Goal: Use online tool/utility: Utilize a website feature to perform a specific function

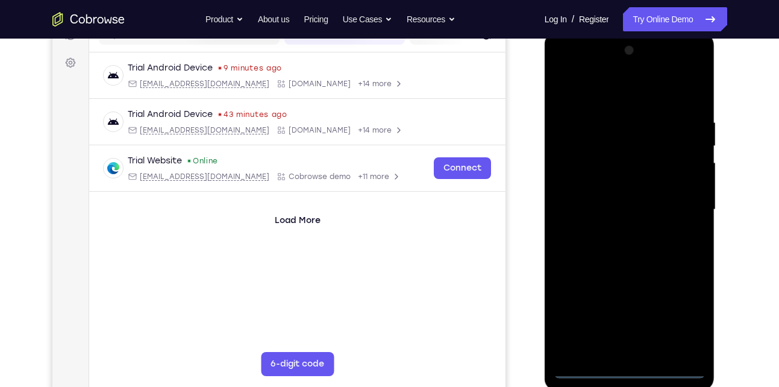
click at [629, 365] on div at bounding box center [629, 209] width 152 height 337
click at [688, 320] on div at bounding box center [629, 209] width 152 height 337
click at [597, 93] on div at bounding box center [629, 209] width 152 height 337
click at [679, 204] on div at bounding box center [629, 209] width 152 height 337
click at [612, 230] on div at bounding box center [629, 209] width 152 height 337
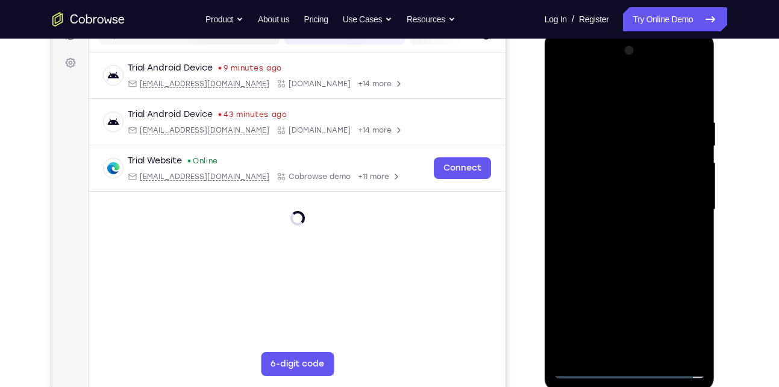
click at [585, 195] on div at bounding box center [629, 209] width 152 height 337
click at [589, 181] on div at bounding box center [629, 209] width 152 height 337
click at [589, 187] on div at bounding box center [629, 209] width 152 height 337
click at [603, 208] on div at bounding box center [629, 209] width 152 height 337
click at [638, 253] on div at bounding box center [629, 209] width 152 height 337
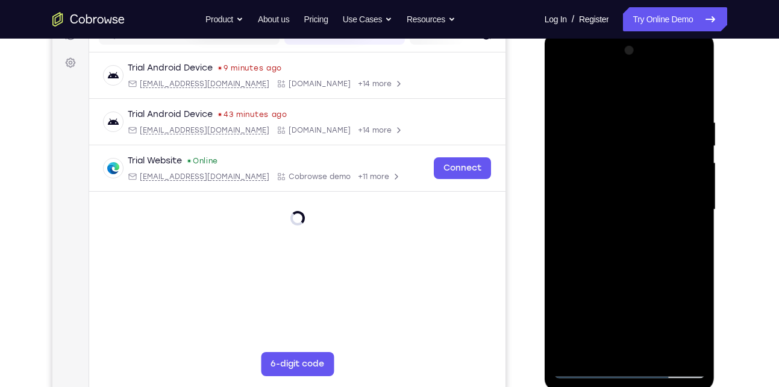
click at [657, 344] on div at bounding box center [629, 209] width 152 height 337
click at [631, 270] on div at bounding box center [629, 209] width 152 height 337
click at [610, 194] on div at bounding box center [629, 209] width 152 height 337
click at [621, 346] on div at bounding box center [629, 209] width 152 height 337
click at [642, 261] on div at bounding box center [629, 209] width 152 height 337
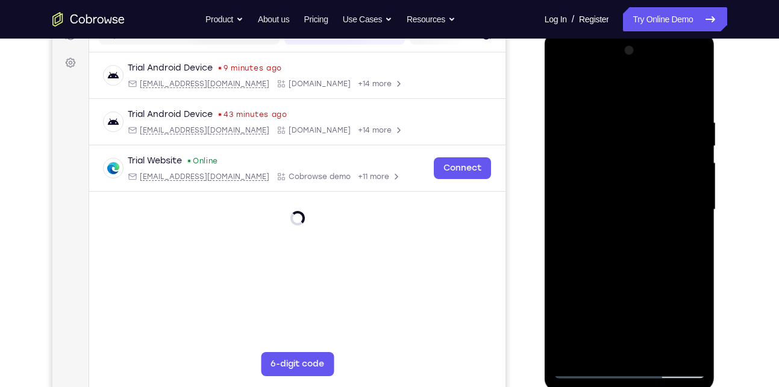
click at [612, 132] on div at bounding box center [629, 209] width 152 height 337
click at [608, 350] on div at bounding box center [629, 209] width 152 height 337
drag, startPoint x: 623, startPoint y: 259, endPoint x: 621, endPoint y: 44, distance: 215.0
click at [621, 44] on div at bounding box center [629, 209] width 152 height 337
drag, startPoint x: 607, startPoint y: 282, endPoint x: 615, endPoint y: 97, distance: 185.0
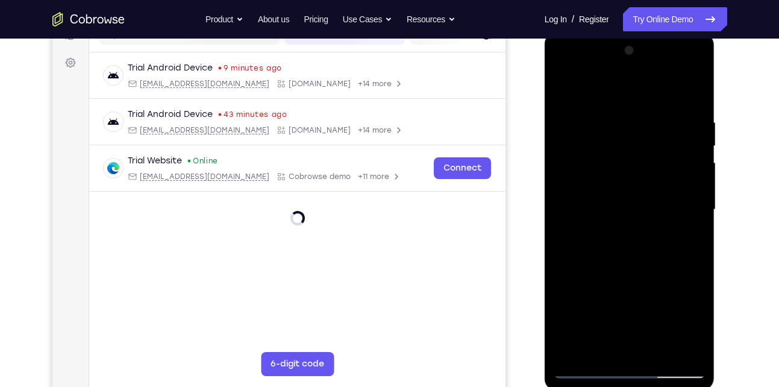
click at [615, 97] on div at bounding box center [629, 209] width 152 height 337
drag, startPoint x: 633, startPoint y: 270, endPoint x: 629, endPoint y: 116, distance: 153.6
click at [629, 116] on div at bounding box center [629, 209] width 152 height 337
click at [593, 249] on div at bounding box center [629, 209] width 152 height 337
click at [598, 194] on div at bounding box center [629, 209] width 152 height 337
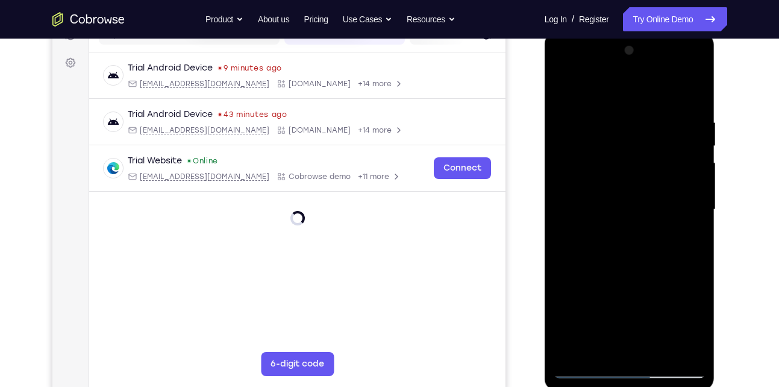
click at [680, 347] on div at bounding box center [629, 209] width 152 height 337
click at [583, 367] on div at bounding box center [629, 209] width 152 height 337
click at [650, 258] on div at bounding box center [629, 209] width 152 height 337
click at [580, 368] on div at bounding box center [629, 209] width 152 height 337
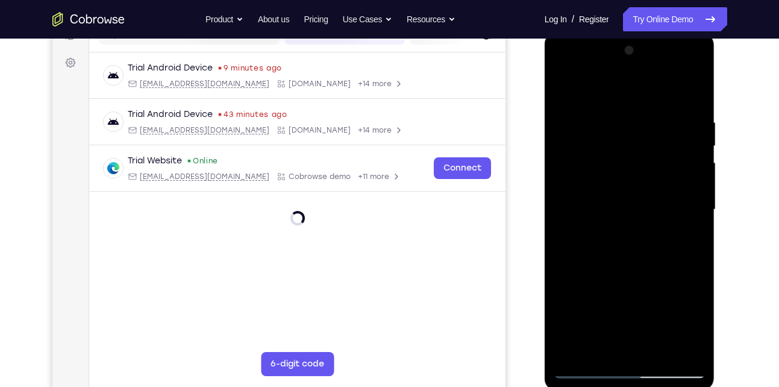
click at [598, 349] on div at bounding box center [629, 209] width 152 height 337
click at [632, 305] on div at bounding box center [629, 209] width 152 height 337
click at [667, 305] on div at bounding box center [629, 209] width 152 height 337
click at [625, 303] on div at bounding box center [629, 209] width 152 height 337
click at [629, 337] on div at bounding box center [629, 209] width 152 height 337
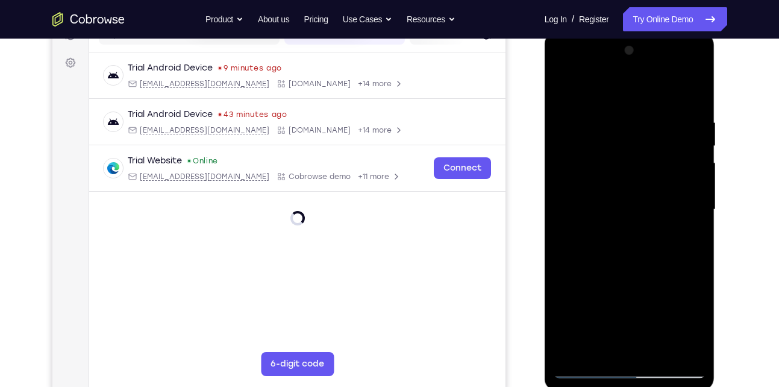
click at [590, 302] on div at bounding box center [629, 209] width 152 height 337
click at [658, 283] on div at bounding box center [629, 209] width 152 height 337
click at [643, 331] on div at bounding box center [629, 209] width 152 height 337
click at [592, 299] on div at bounding box center [629, 209] width 152 height 337
click at [685, 302] on div at bounding box center [629, 209] width 152 height 337
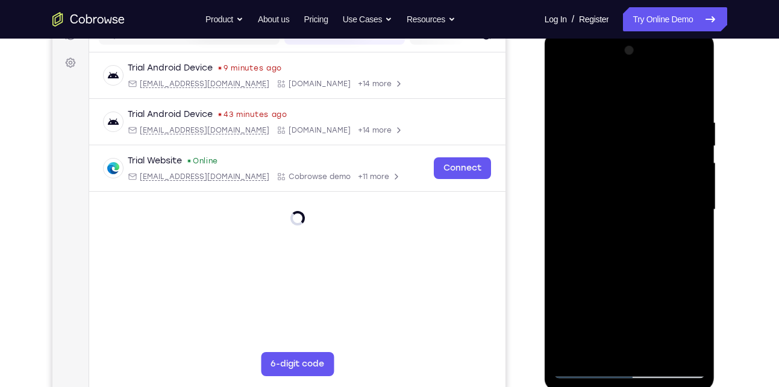
click at [588, 300] on div at bounding box center [629, 209] width 152 height 337
click at [688, 237] on div at bounding box center [629, 209] width 152 height 337
click at [582, 366] on div at bounding box center [629, 209] width 152 height 337
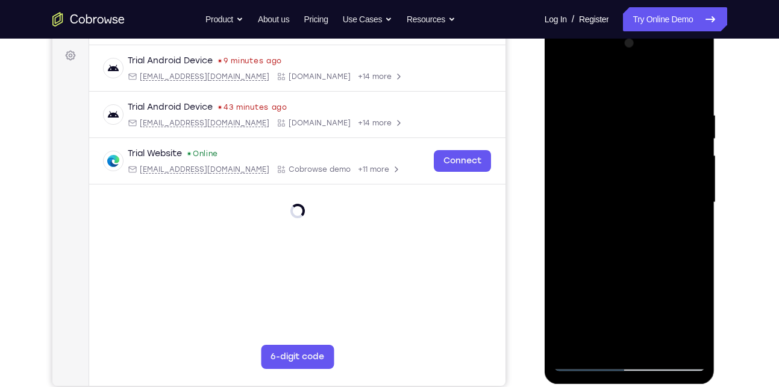
scroll to position [173, 0]
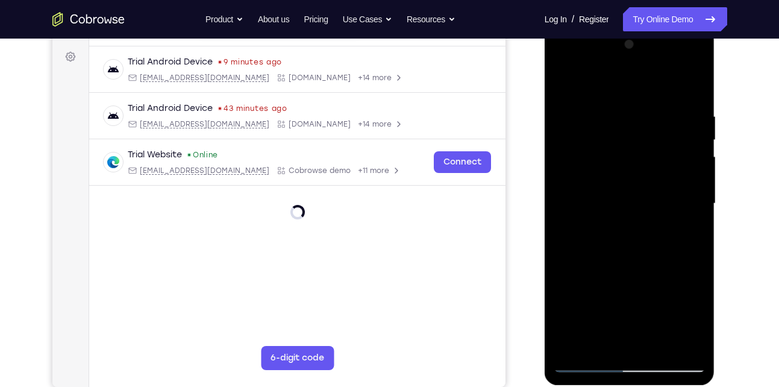
click at [564, 82] on div at bounding box center [629, 203] width 152 height 337
click at [697, 81] on div at bounding box center [629, 203] width 152 height 337
click at [644, 149] on div at bounding box center [629, 203] width 152 height 337
click at [655, 160] on div at bounding box center [629, 203] width 152 height 337
click at [598, 174] on div at bounding box center [629, 203] width 152 height 337
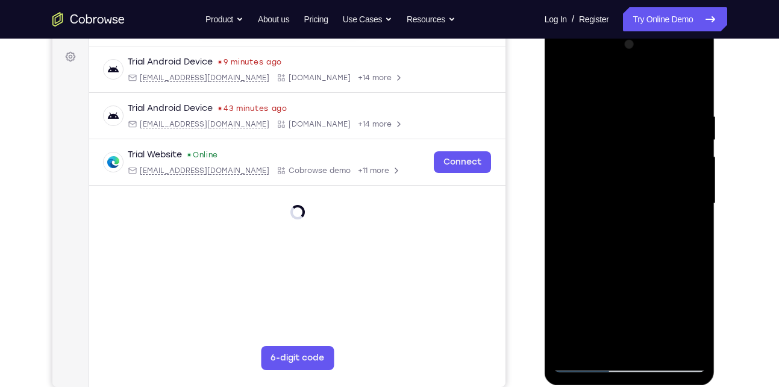
click at [577, 342] on div at bounding box center [629, 203] width 152 height 337
drag, startPoint x: 630, startPoint y: 218, endPoint x: 608, endPoint y: 397, distance: 180.2
click at [608, 386] on html "Online web based iOS Simulators and Android Emulators. Run iPhone, iPad, Mobile…" at bounding box center [630, 206] width 172 height 361
drag, startPoint x: 614, startPoint y: 231, endPoint x: 637, endPoint y: 95, distance: 137.4
click at [637, 95] on div at bounding box center [629, 203] width 152 height 337
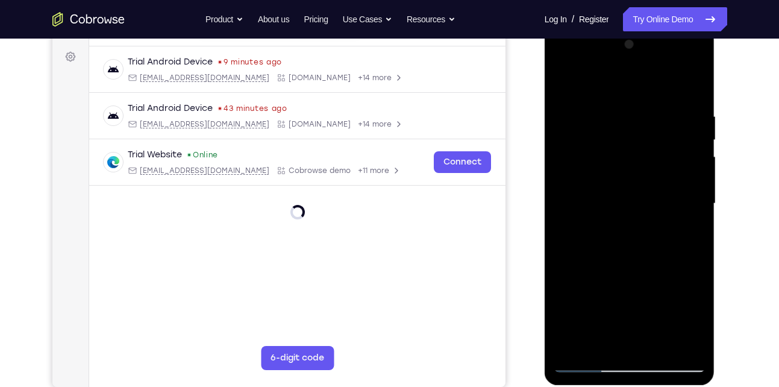
drag, startPoint x: 620, startPoint y: 285, endPoint x: 628, endPoint y: 44, distance: 241.6
click at [628, 44] on div at bounding box center [629, 203] width 152 height 337
drag, startPoint x: 631, startPoint y: 287, endPoint x: 668, endPoint y: -16, distance: 304.5
click at [668, 26] on html "Online web based iOS Simulators and Android Emulators. Run iPhone, iPad, Mobile…" at bounding box center [630, 206] width 172 height 361
drag, startPoint x: 666, startPoint y: 278, endPoint x: 651, endPoint y: 49, distance: 229.3
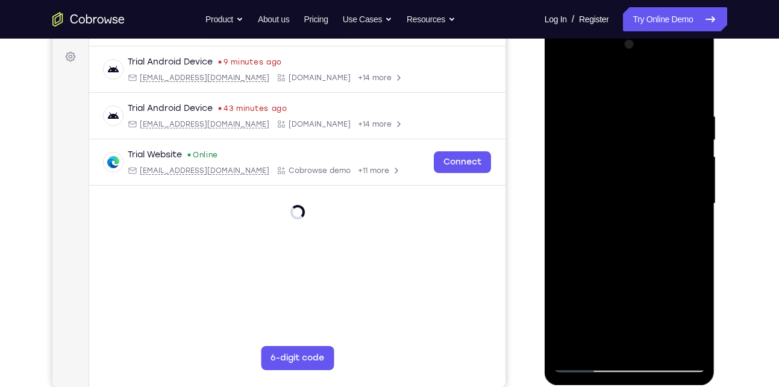
click at [651, 49] on div at bounding box center [629, 203] width 152 height 337
drag, startPoint x: 659, startPoint y: 266, endPoint x: 660, endPoint y: 85, distance: 180.0
click at [660, 85] on div at bounding box center [629, 203] width 152 height 337
drag, startPoint x: 603, startPoint y: 256, endPoint x: 601, endPoint y: 53, distance: 203.5
click at [601, 53] on div at bounding box center [629, 203] width 152 height 337
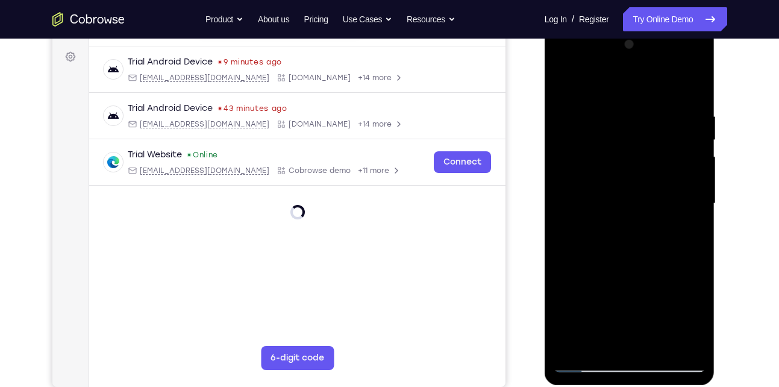
drag, startPoint x: 670, startPoint y: 188, endPoint x: 685, endPoint y: 13, distance: 176.4
click at [685, 26] on html "Online web based iOS Simulators and Android Emulators. Run iPhone, iPad, Mobile…" at bounding box center [630, 206] width 172 height 361
click at [656, 297] on div at bounding box center [629, 203] width 152 height 337
drag, startPoint x: 656, startPoint y: 297, endPoint x: 668, endPoint y: 70, distance: 227.3
click at [668, 70] on div at bounding box center [629, 203] width 152 height 337
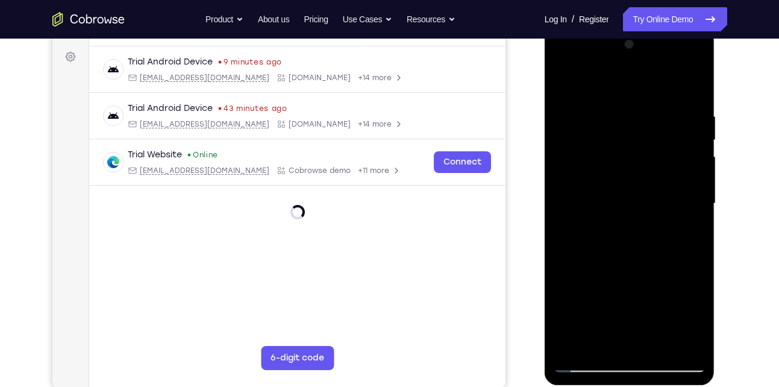
drag, startPoint x: 657, startPoint y: 305, endPoint x: 667, endPoint y: 33, distance: 272.3
click at [667, 33] on div at bounding box center [629, 205] width 170 height 359
drag, startPoint x: 662, startPoint y: 293, endPoint x: 631, endPoint y: -4, distance: 299.0
click at [631, 26] on html "Online web based iOS Simulators and Android Emulators. Run iPhone, iPad, Mobile…" at bounding box center [630, 206] width 172 height 361
drag, startPoint x: 656, startPoint y: 329, endPoint x: 637, endPoint y: 81, distance: 249.4
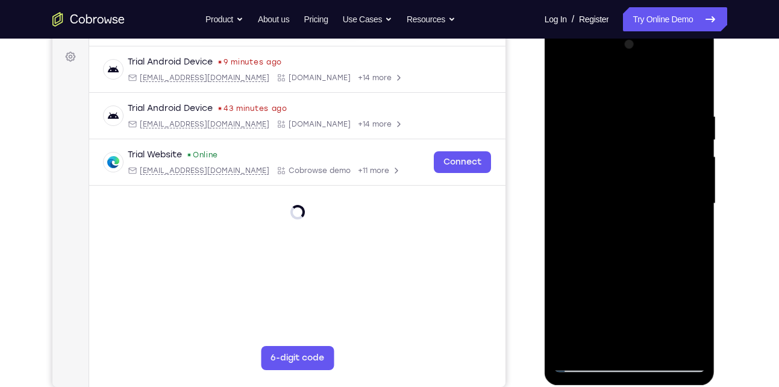
click at [637, 81] on div at bounding box center [629, 203] width 152 height 337
drag, startPoint x: 614, startPoint y: 260, endPoint x: 620, endPoint y: 177, distance: 82.8
click at [620, 177] on div at bounding box center [629, 203] width 152 height 337
click at [696, 181] on div at bounding box center [629, 203] width 152 height 337
click at [696, 184] on div at bounding box center [629, 203] width 152 height 337
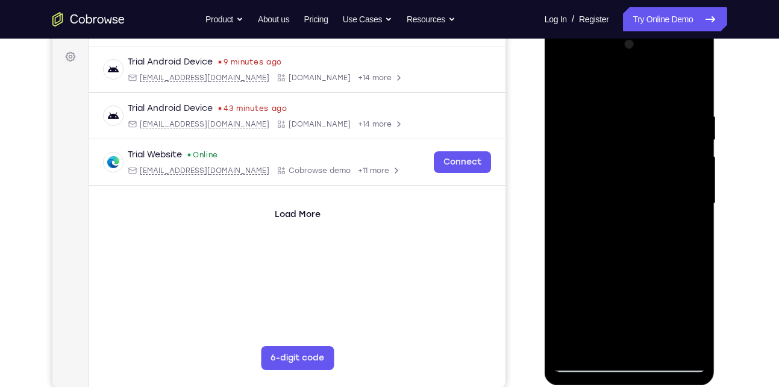
click at [696, 184] on div at bounding box center [629, 203] width 152 height 337
drag, startPoint x: 601, startPoint y: 243, endPoint x: 571, endPoint y: 45, distance: 199.9
click at [571, 45] on div at bounding box center [629, 203] width 152 height 337
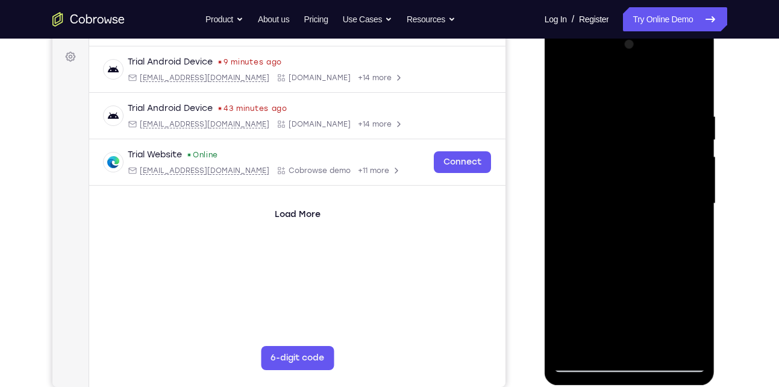
drag, startPoint x: 625, startPoint y: 272, endPoint x: 629, endPoint y: -1, distance: 272.8
click at [629, 26] on html "Online web based iOS Simulators and Android Emulators. Run iPhone, iPad, Mobile…" at bounding box center [630, 206] width 172 height 361
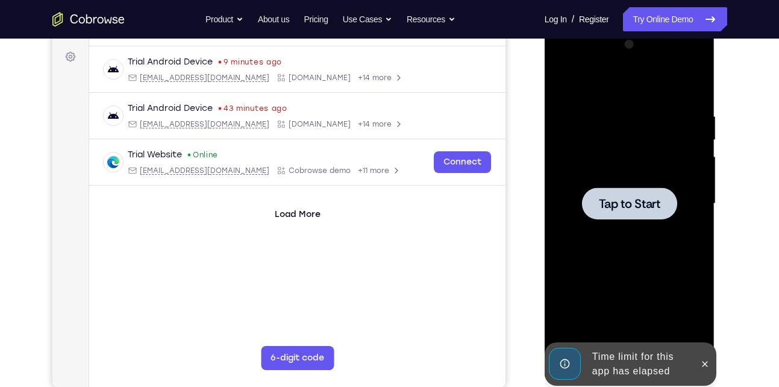
click at [630, 210] on span "Tap to Start" at bounding box center [628, 203] width 61 height 12
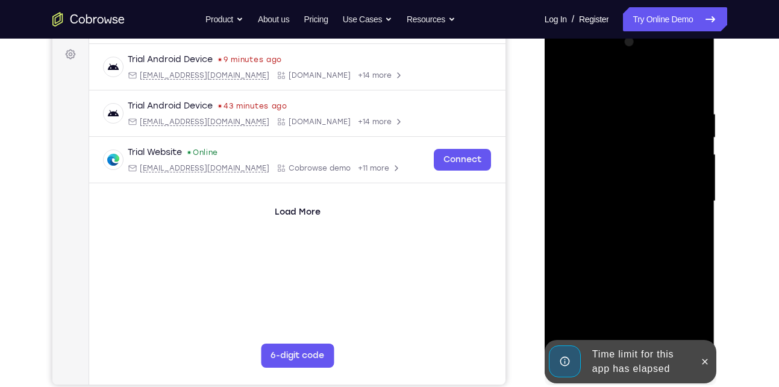
scroll to position [177, 0]
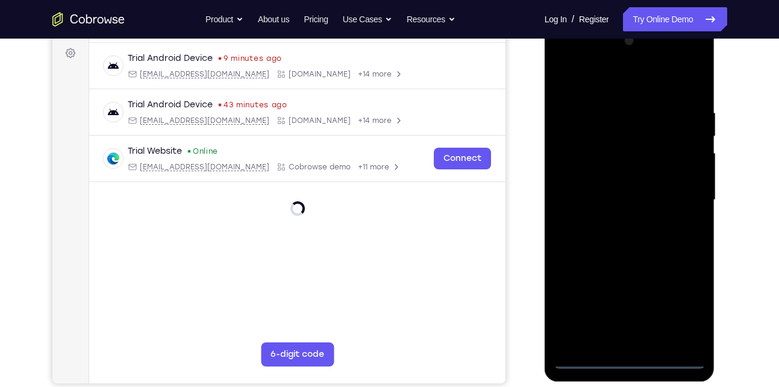
click at [625, 359] on div at bounding box center [629, 199] width 152 height 337
click at [675, 311] on div at bounding box center [629, 199] width 152 height 337
click at [621, 91] on div at bounding box center [629, 199] width 152 height 337
click at [680, 198] on div at bounding box center [629, 199] width 152 height 337
click at [614, 224] on div at bounding box center [629, 199] width 152 height 337
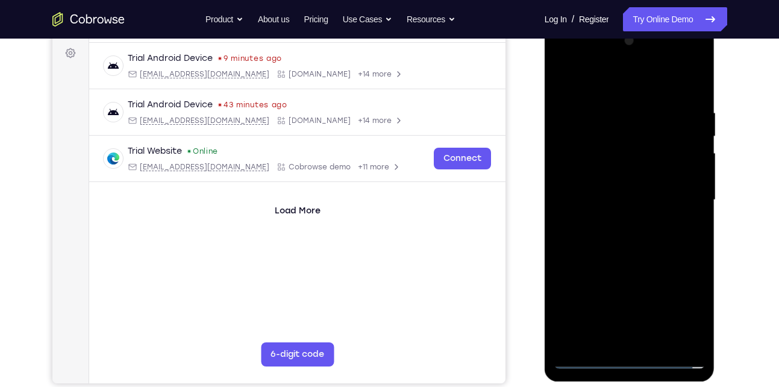
click at [598, 191] on div at bounding box center [629, 199] width 152 height 337
click at [589, 178] on div at bounding box center [629, 199] width 152 height 337
click at [596, 199] on div at bounding box center [629, 199] width 152 height 337
click at [600, 241] on div at bounding box center [629, 199] width 152 height 337
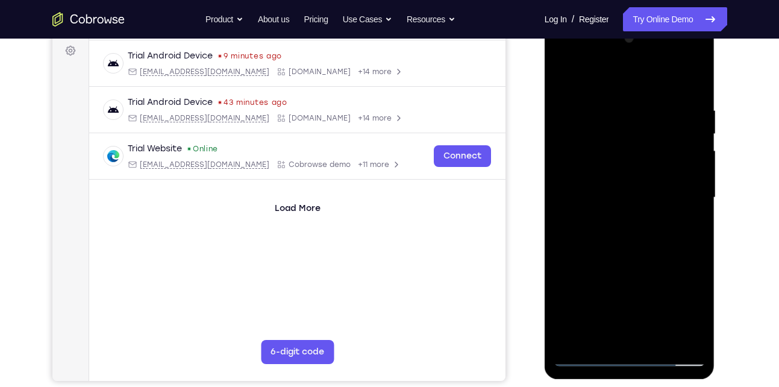
scroll to position [180, 0]
click at [633, 247] on div at bounding box center [629, 196] width 152 height 337
click at [599, 340] on div at bounding box center [629, 196] width 152 height 337
click at [677, 158] on div at bounding box center [629, 196] width 152 height 337
drag, startPoint x: 645, startPoint y: 303, endPoint x: 644, endPoint y: 92, distance: 211.3
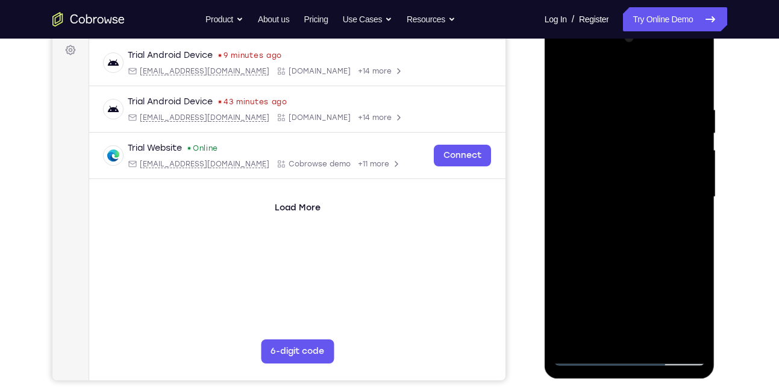
click at [644, 92] on div at bounding box center [629, 196] width 152 height 337
drag, startPoint x: 625, startPoint y: 211, endPoint x: 639, endPoint y: -1, distance: 212.4
click at [639, 19] on html "Online web based iOS Simulators and Android Emulators. Run iPhone, iPad, Mobile…" at bounding box center [630, 199] width 172 height 361
drag, startPoint x: 634, startPoint y: 188, endPoint x: 636, endPoint y: 122, distance: 66.9
click at [636, 122] on div at bounding box center [629, 196] width 152 height 337
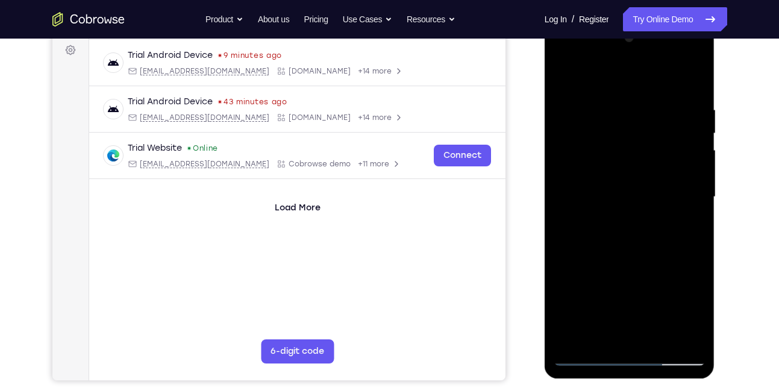
click at [692, 221] on div at bounding box center [629, 196] width 152 height 337
click at [694, 223] on div at bounding box center [629, 196] width 152 height 337
drag, startPoint x: 619, startPoint y: 262, endPoint x: 624, endPoint y: -16, distance: 277.6
click at [624, 19] on html "Online web based iOS Simulators and Android Emulators. Run iPhone, iPad, Mobile…" at bounding box center [630, 199] width 172 height 361
drag, startPoint x: 607, startPoint y: 225, endPoint x: 630, endPoint y: -16, distance: 241.9
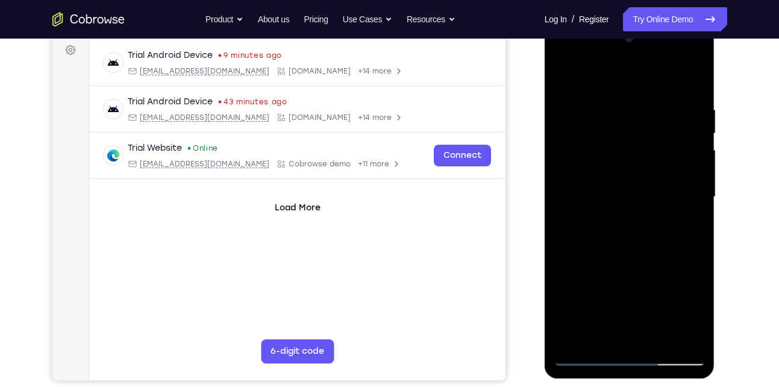
click at [630, 19] on html "Online web based iOS Simulators and Android Emulators. Run iPhone, iPad, Mobile…" at bounding box center [630, 199] width 172 height 361
drag, startPoint x: 621, startPoint y: 203, endPoint x: 626, endPoint y: 14, distance: 189.1
click at [626, 19] on html "Online web based iOS Simulators and Android Emulators. Run iPhone, iPad, Mobile…" at bounding box center [630, 199] width 172 height 361
drag, startPoint x: 639, startPoint y: 236, endPoint x: 606, endPoint y: -16, distance: 253.8
click at [606, 19] on html "Online web based iOS Simulators and Android Emulators. Run iPhone, iPad, Mobile…" at bounding box center [630, 199] width 172 height 361
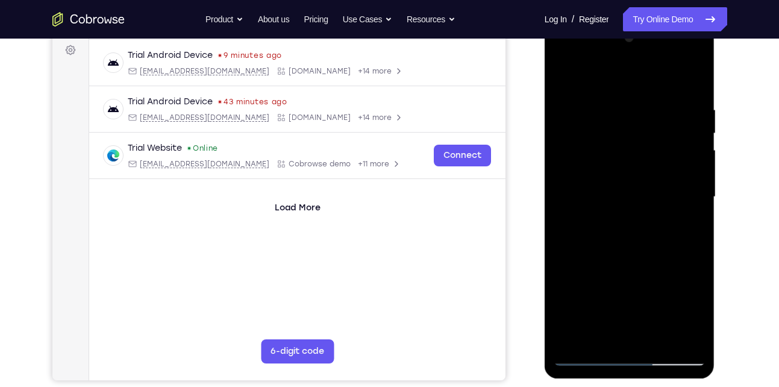
drag, startPoint x: 606, startPoint y: 226, endPoint x: 629, endPoint y: -16, distance: 242.5
click at [629, 19] on html "Online web based iOS Simulators and Android Emulators. Run iPhone, iPad, Mobile…" at bounding box center [630, 199] width 172 height 361
drag, startPoint x: 612, startPoint y: 260, endPoint x: 655, endPoint y: 99, distance: 166.9
click at [655, 99] on div at bounding box center [629, 196] width 152 height 337
drag, startPoint x: 601, startPoint y: 250, endPoint x: 645, endPoint y: -16, distance: 269.8
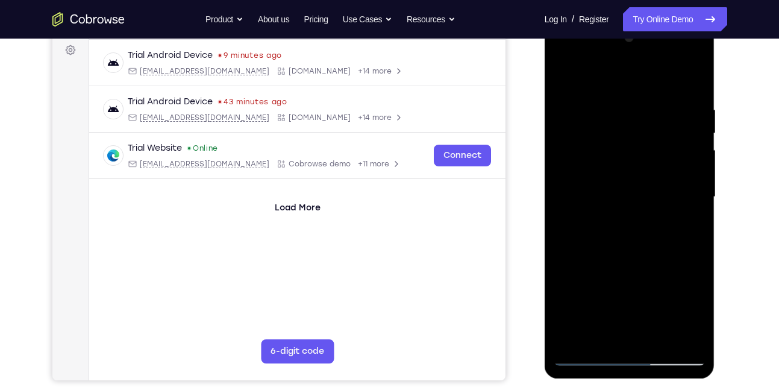
click at [645, 19] on html "Online web based iOS Simulators and Android Emulators. Run iPhone, iPad, Mobile…" at bounding box center [630, 199] width 172 height 361
drag, startPoint x: 631, startPoint y: 235, endPoint x: 651, endPoint y: 12, distance: 224.3
click at [651, 19] on html "Online web based iOS Simulators and Android Emulators. Run iPhone, iPad, Mobile…" at bounding box center [630, 199] width 172 height 361
drag, startPoint x: 644, startPoint y: 217, endPoint x: 644, endPoint y: -11, distance: 228.8
click at [644, 19] on html "Online web based iOS Simulators and Android Emulators. Run iPhone, iPad, Mobile…" at bounding box center [630, 199] width 172 height 361
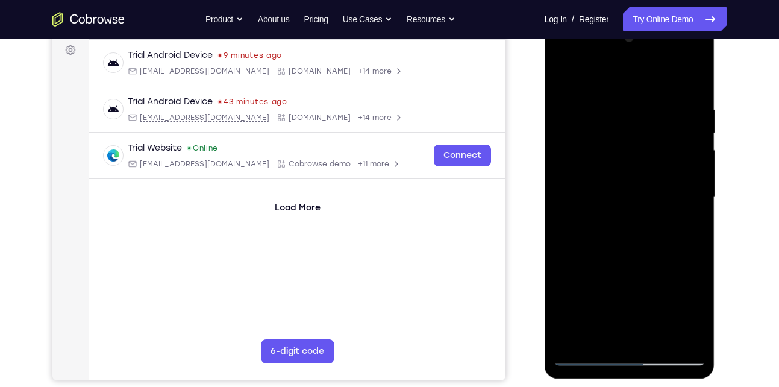
drag, startPoint x: 657, startPoint y: 207, endPoint x: 677, endPoint y: 37, distance: 171.6
click at [677, 37] on div at bounding box center [629, 196] width 152 height 337
drag, startPoint x: 657, startPoint y: 267, endPoint x: 665, endPoint y: 73, distance: 193.4
click at [665, 73] on div at bounding box center [629, 196] width 152 height 337
drag, startPoint x: 635, startPoint y: 214, endPoint x: 678, endPoint y: -5, distance: 223.4
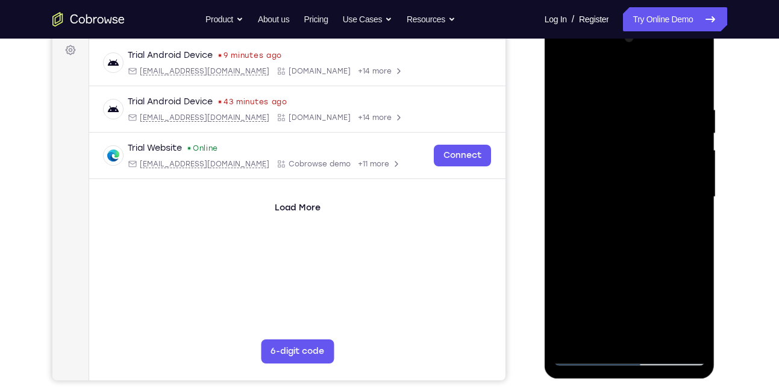
click at [678, 19] on html "Online web based iOS Simulators and Android Emulators. Run iPhone, iPad, Mobile…" at bounding box center [630, 199] width 172 height 361
drag, startPoint x: 656, startPoint y: 188, endPoint x: 659, endPoint y: -16, distance: 204.1
click at [659, 19] on html "Online web based iOS Simulators and Android Emulators. Run iPhone, iPad, Mobile…" at bounding box center [630, 199] width 172 height 361
drag, startPoint x: 657, startPoint y: 211, endPoint x: 640, endPoint y: -16, distance: 227.1
click at [640, 19] on html "Online web based iOS Simulators and Android Emulators. Run iPhone, iPad, Mobile…" at bounding box center [630, 199] width 172 height 361
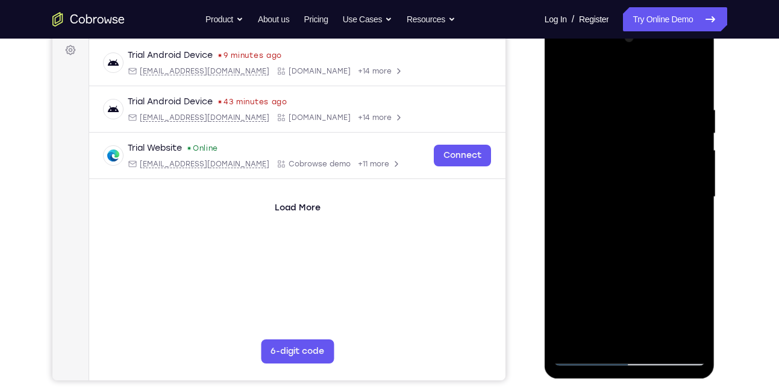
drag, startPoint x: 594, startPoint y: 264, endPoint x: 610, endPoint y: 0, distance: 264.2
click at [610, 19] on html "Online web based iOS Simulators and Android Emulators. Run iPhone, iPad, Mobile…" at bounding box center [630, 199] width 172 height 361
drag, startPoint x: 621, startPoint y: 209, endPoint x: 653, endPoint y: -16, distance: 226.9
click at [653, 19] on html "Online web based iOS Simulators and Android Emulators. Run iPhone, iPad, Mobile…" at bounding box center [630, 199] width 172 height 361
click at [626, 335] on div at bounding box center [629, 196] width 152 height 337
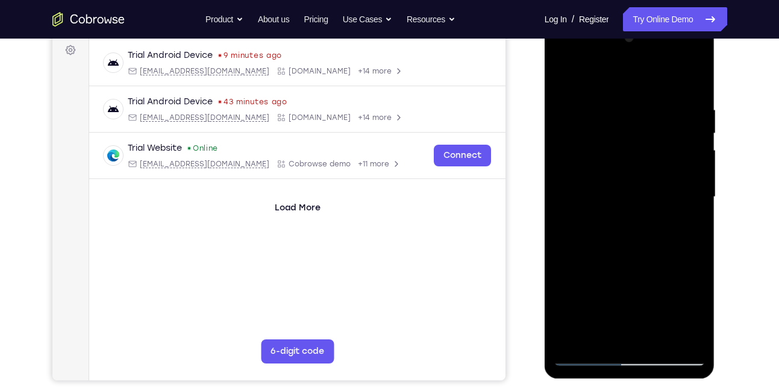
drag, startPoint x: 627, startPoint y: 246, endPoint x: 636, endPoint y: 113, distance: 134.0
click at [636, 113] on div at bounding box center [629, 196] width 152 height 337
drag, startPoint x: 630, startPoint y: 207, endPoint x: 658, endPoint y: 45, distance: 164.4
click at [658, 45] on div at bounding box center [629, 196] width 152 height 337
drag, startPoint x: 627, startPoint y: 234, endPoint x: 651, endPoint y: 90, distance: 146.4
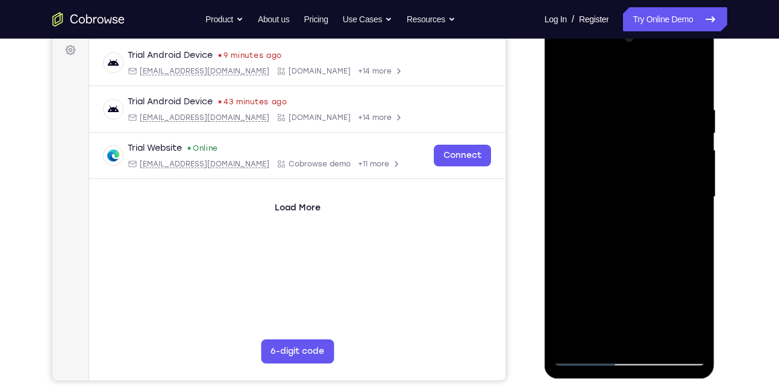
click at [651, 90] on div at bounding box center [629, 196] width 152 height 337
drag, startPoint x: 629, startPoint y: 214, endPoint x: 657, endPoint y: 57, distance: 159.1
click at [657, 57] on div at bounding box center [629, 196] width 152 height 337
drag, startPoint x: 605, startPoint y: 205, endPoint x: 620, endPoint y: 69, distance: 136.8
click at [620, 69] on div at bounding box center [629, 196] width 152 height 337
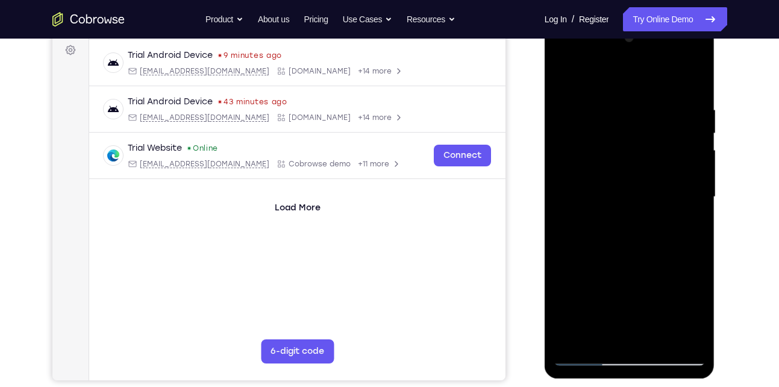
drag, startPoint x: 600, startPoint y: 199, endPoint x: 615, endPoint y: 59, distance: 141.1
click at [615, 59] on div at bounding box center [629, 196] width 152 height 337
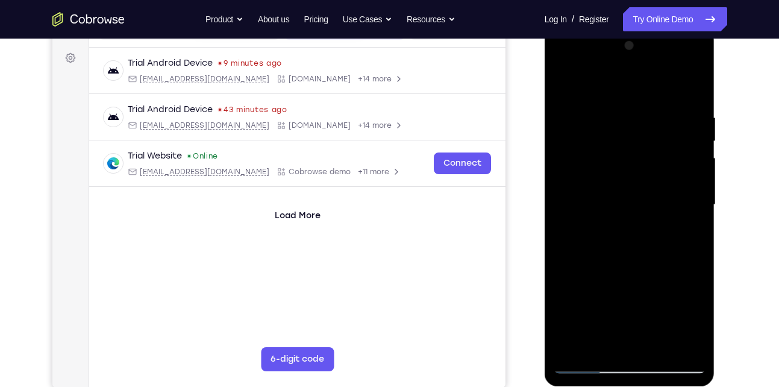
scroll to position [172, 0]
click at [575, 349] on div at bounding box center [629, 205] width 152 height 337
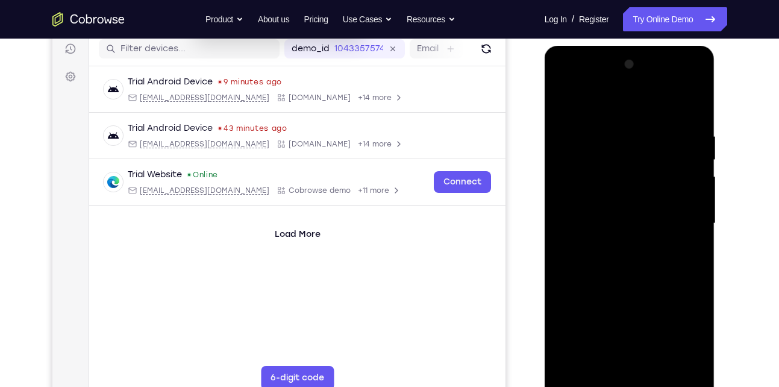
scroll to position [153, 0]
click at [695, 98] on div at bounding box center [629, 223] width 152 height 337
drag, startPoint x: 630, startPoint y: 254, endPoint x: 648, endPoint y: 90, distance: 165.4
click at [648, 90] on div at bounding box center [629, 223] width 152 height 337
drag, startPoint x: 657, startPoint y: 240, endPoint x: 657, endPoint y: 131, distance: 109.0
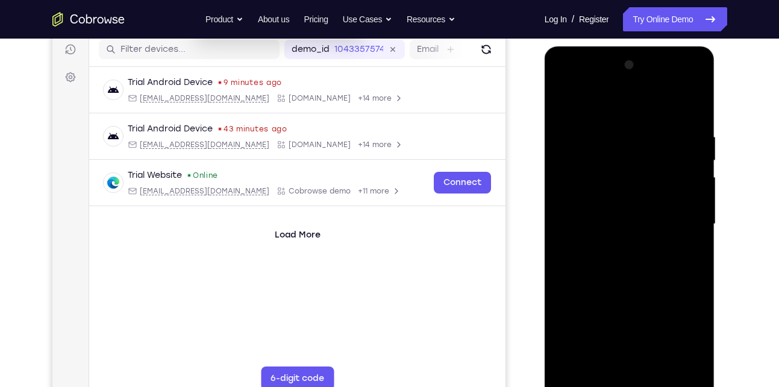
click at [657, 131] on div at bounding box center [629, 223] width 152 height 337
click at [591, 286] on div at bounding box center [629, 223] width 152 height 337
click at [575, 255] on div at bounding box center [629, 223] width 152 height 337
click at [562, 101] on div at bounding box center [629, 223] width 152 height 337
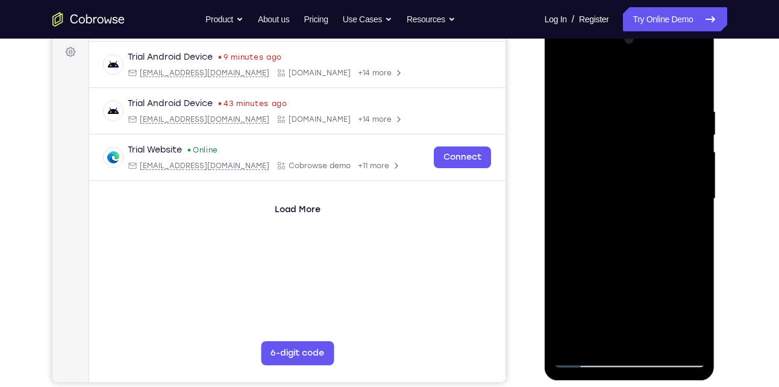
scroll to position [172, 0]
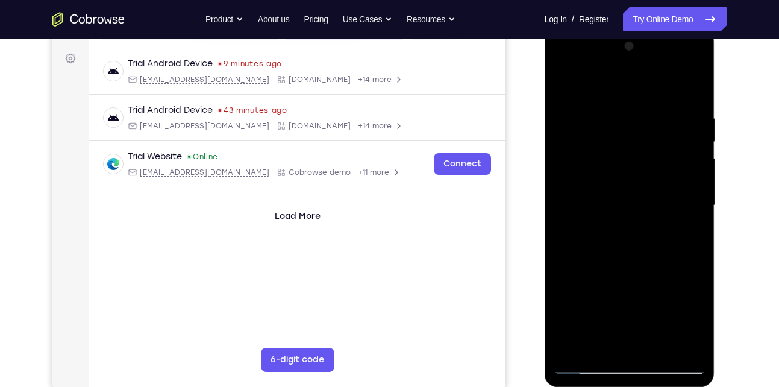
click at [574, 303] on div at bounding box center [629, 205] width 152 height 337
click at [567, 84] on div at bounding box center [629, 205] width 152 height 337
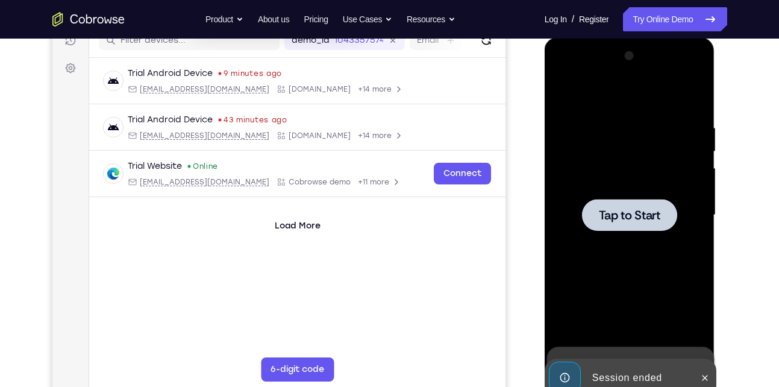
scroll to position [161, 0]
click at [630, 212] on span "Tap to Start" at bounding box center [628, 216] width 61 height 12
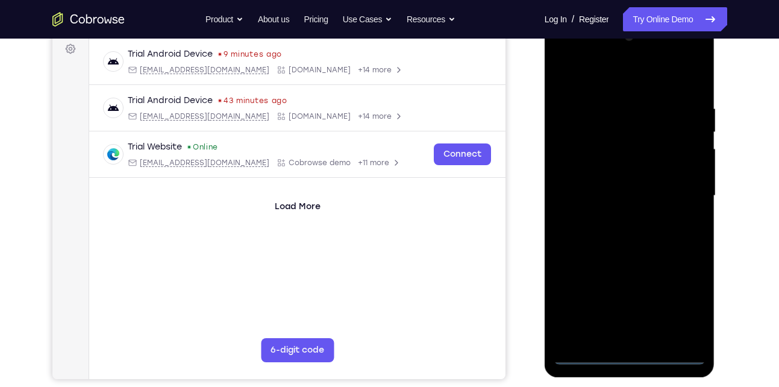
scroll to position [182, 0]
click at [627, 359] on div at bounding box center [629, 194] width 152 height 337
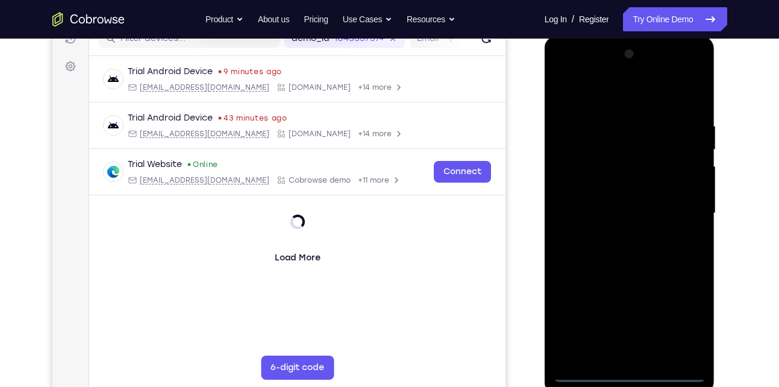
scroll to position [162, 0]
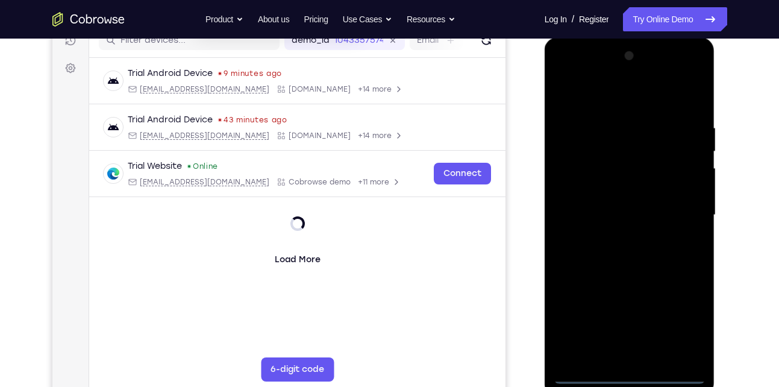
click at [675, 312] on div at bounding box center [629, 214] width 152 height 337
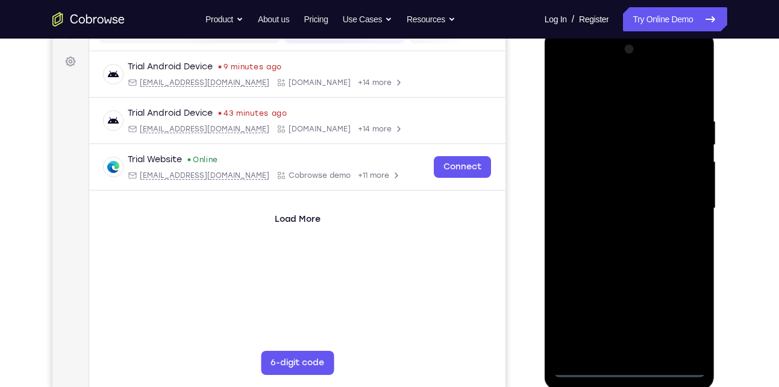
scroll to position [169, 0]
click at [601, 88] on div at bounding box center [629, 207] width 152 height 337
click at [677, 197] on div at bounding box center [629, 207] width 152 height 337
click at [610, 236] on div at bounding box center [629, 207] width 152 height 337
click at [620, 199] on div at bounding box center [629, 207] width 152 height 337
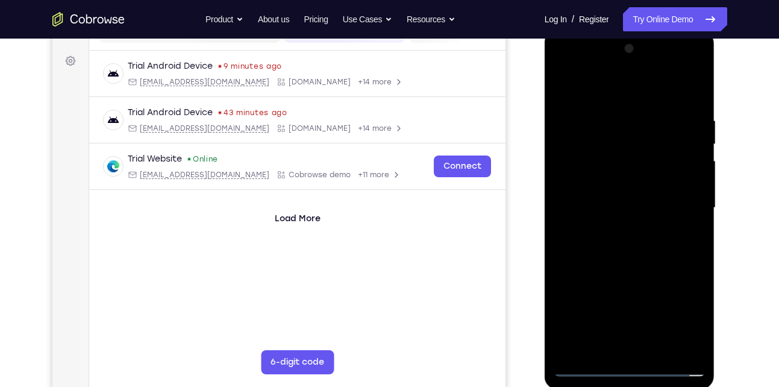
click at [608, 182] on div at bounding box center [629, 207] width 152 height 337
click at [600, 208] on div at bounding box center [629, 207] width 152 height 337
click at [610, 244] on div at bounding box center [629, 207] width 152 height 337
click at [632, 254] on div at bounding box center [629, 207] width 152 height 337
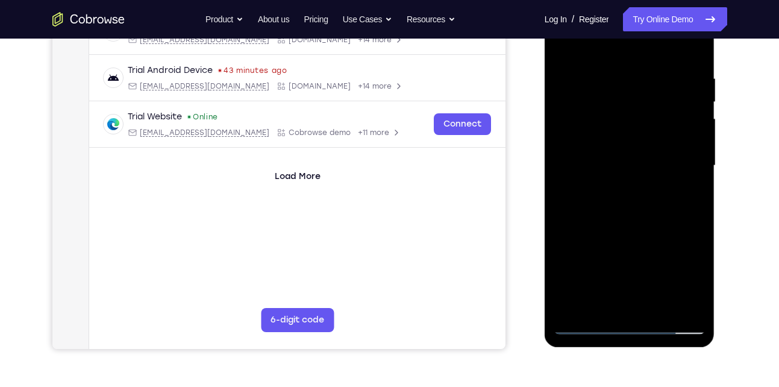
click at [699, 305] on div at bounding box center [629, 165] width 152 height 337
click at [655, 305] on div at bounding box center [629, 165] width 152 height 337
click at [622, 231] on div at bounding box center [629, 165] width 152 height 337
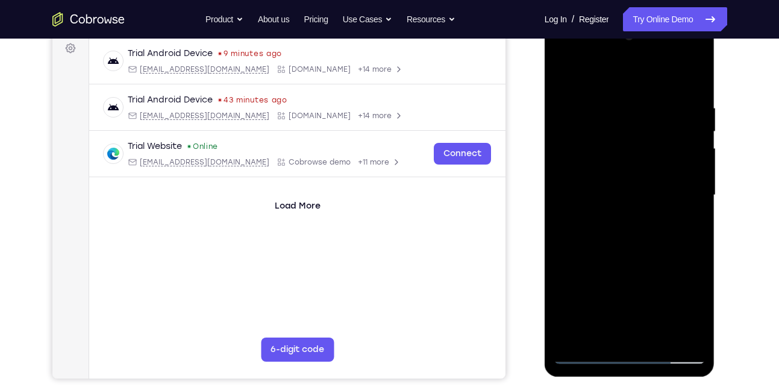
scroll to position [183, 0]
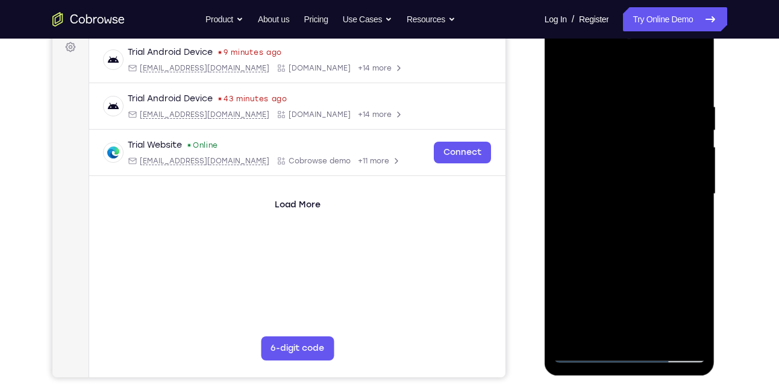
click at [567, 70] on div at bounding box center [629, 193] width 152 height 337
click at [572, 333] on div at bounding box center [629, 193] width 152 height 337
click at [630, 335] on div at bounding box center [629, 193] width 152 height 337
drag, startPoint x: 640, startPoint y: 220, endPoint x: 637, endPoint y: 125, distance: 94.6
click at [637, 125] on div at bounding box center [629, 193] width 152 height 337
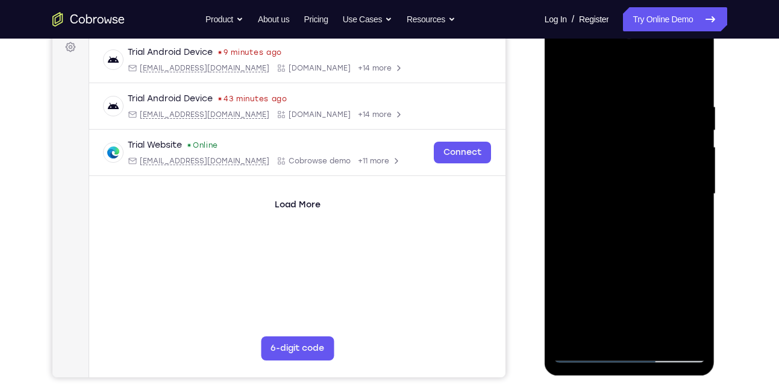
drag, startPoint x: 645, startPoint y: 182, endPoint x: 650, endPoint y: 90, distance: 92.2
click at [650, 90] on div at bounding box center [629, 193] width 152 height 337
drag, startPoint x: 635, startPoint y: 229, endPoint x: 631, endPoint y: 83, distance: 145.8
click at [631, 83] on div at bounding box center [629, 193] width 152 height 337
drag, startPoint x: 635, startPoint y: 229, endPoint x: 618, endPoint y: 127, distance: 103.8
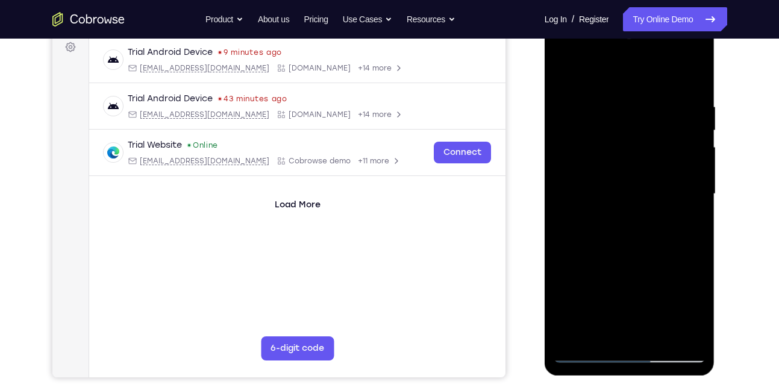
click at [618, 127] on div at bounding box center [629, 193] width 152 height 337
drag, startPoint x: 624, startPoint y: 237, endPoint x: 632, endPoint y: 79, distance: 158.5
click at [632, 79] on div at bounding box center [629, 193] width 152 height 337
drag, startPoint x: 640, startPoint y: 234, endPoint x: 622, endPoint y: 142, distance: 93.9
click at [622, 142] on div at bounding box center [629, 193] width 152 height 337
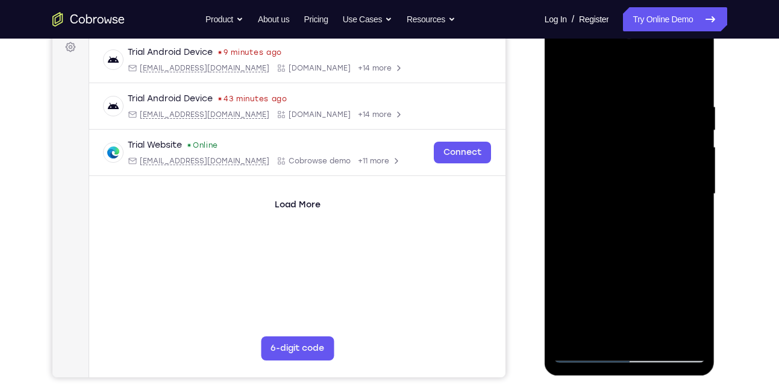
drag, startPoint x: 628, startPoint y: 237, endPoint x: 638, endPoint y: 125, distance: 112.4
click at [638, 125] on div at bounding box center [629, 193] width 152 height 337
drag, startPoint x: 615, startPoint y: 217, endPoint x: 625, endPoint y: 99, distance: 118.4
click at [625, 99] on div at bounding box center [629, 193] width 152 height 337
drag, startPoint x: 616, startPoint y: 237, endPoint x: 639, endPoint y: 131, distance: 108.0
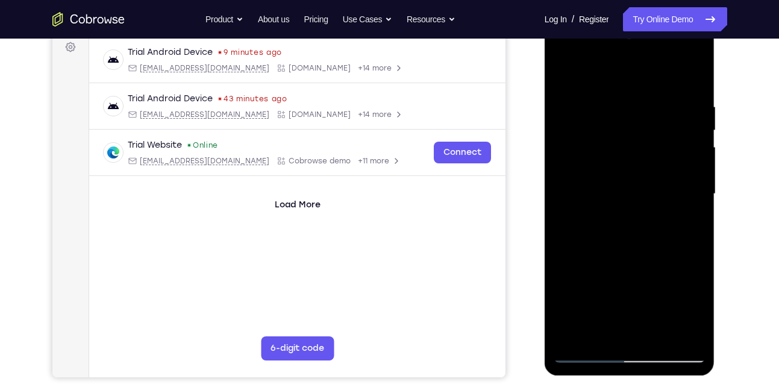
click at [639, 131] on div at bounding box center [629, 193] width 152 height 337
drag, startPoint x: 639, startPoint y: 204, endPoint x: 661, endPoint y: 25, distance: 180.2
click at [661, 25] on div at bounding box center [629, 193] width 152 height 337
drag, startPoint x: 606, startPoint y: 201, endPoint x: 606, endPoint y: 83, distance: 118.0
click at [606, 83] on div at bounding box center [629, 193] width 152 height 337
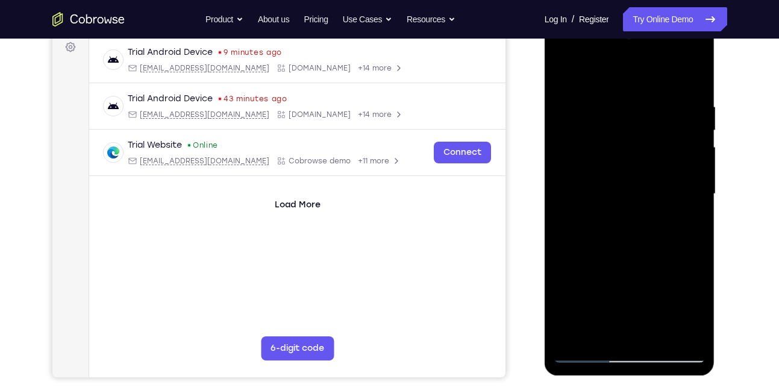
drag, startPoint x: 636, startPoint y: 250, endPoint x: 650, endPoint y: 84, distance: 166.8
click at [650, 84] on div at bounding box center [629, 193] width 152 height 337
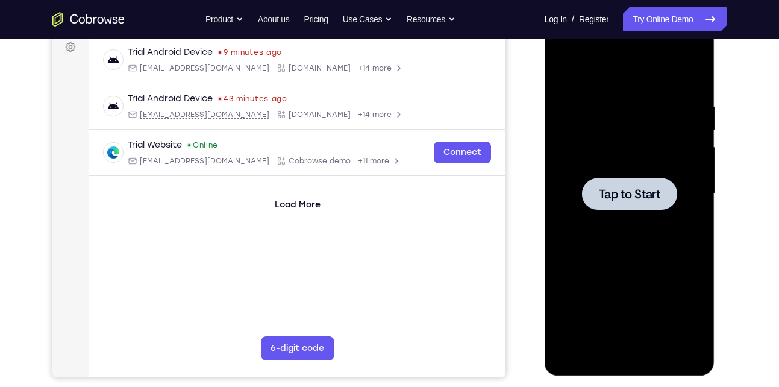
click at [645, 200] on span "Tap to Start" at bounding box center [628, 194] width 61 height 12
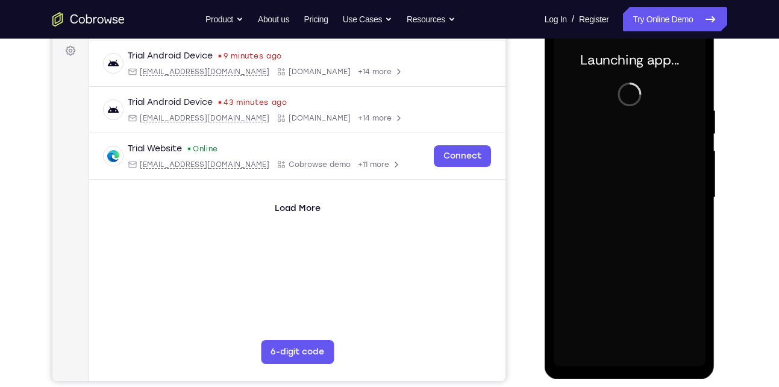
scroll to position [182, 0]
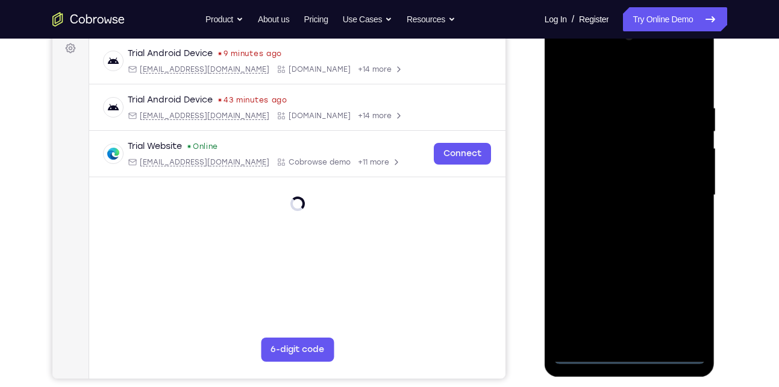
click at [629, 355] on div at bounding box center [629, 194] width 152 height 337
click at [688, 302] on div at bounding box center [629, 194] width 152 height 337
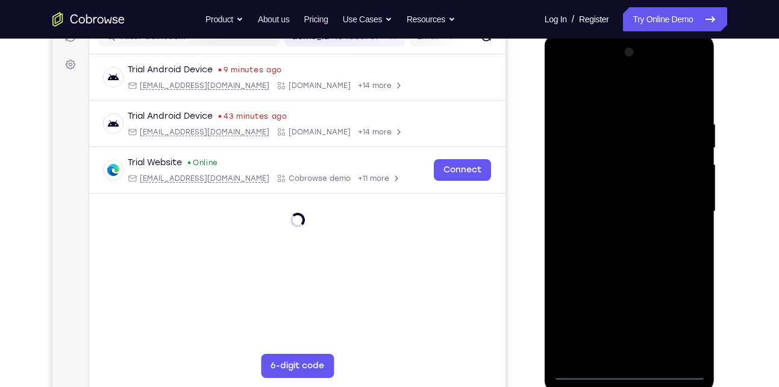
scroll to position [165, 0]
click at [597, 94] on div at bounding box center [629, 211] width 152 height 337
click at [687, 209] on div at bounding box center [629, 211] width 152 height 337
click at [612, 233] on div at bounding box center [629, 211] width 152 height 337
click at [595, 198] on div at bounding box center [629, 211] width 152 height 337
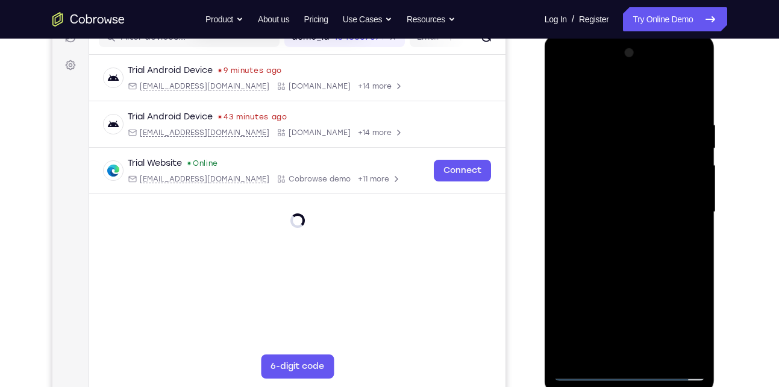
click at [588, 191] on div at bounding box center [629, 211] width 152 height 337
click at [590, 211] on div at bounding box center [629, 211] width 152 height 337
click at [592, 252] on div at bounding box center [629, 211] width 152 height 337
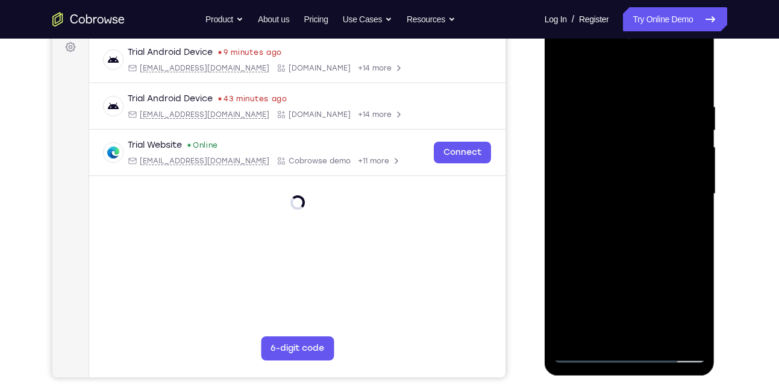
scroll to position [193, 0]
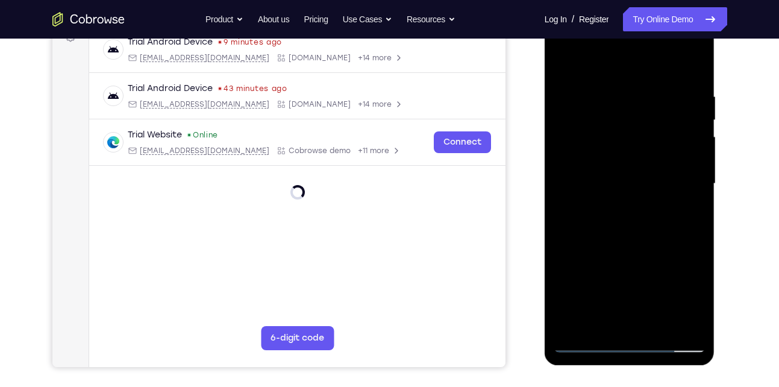
click at [690, 73] on div at bounding box center [629, 183] width 152 height 337
click at [691, 323] on div at bounding box center [629, 183] width 152 height 337
click at [662, 323] on div at bounding box center [629, 183] width 152 height 337
click at [629, 247] on div at bounding box center [629, 183] width 152 height 337
click at [620, 194] on div at bounding box center [629, 183] width 152 height 337
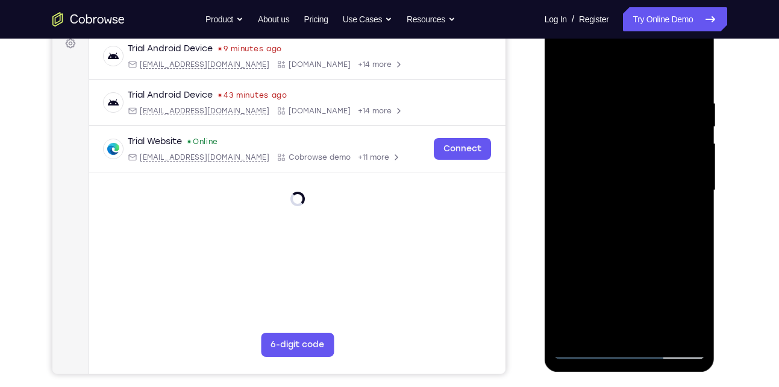
scroll to position [189, 0]
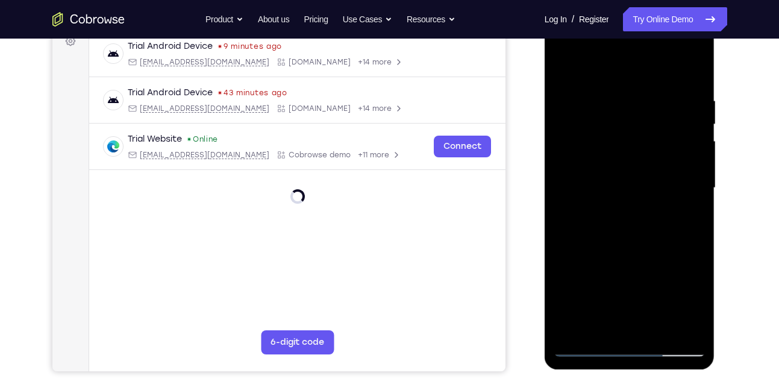
click at [600, 320] on div at bounding box center [629, 187] width 152 height 337
click at [647, 239] on div at bounding box center [629, 187] width 152 height 337
click at [632, 113] on div at bounding box center [629, 187] width 152 height 337
click at [606, 324] on div at bounding box center [629, 187] width 152 height 337
drag, startPoint x: 633, startPoint y: 254, endPoint x: 685, endPoint y: 8, distance: 251.6
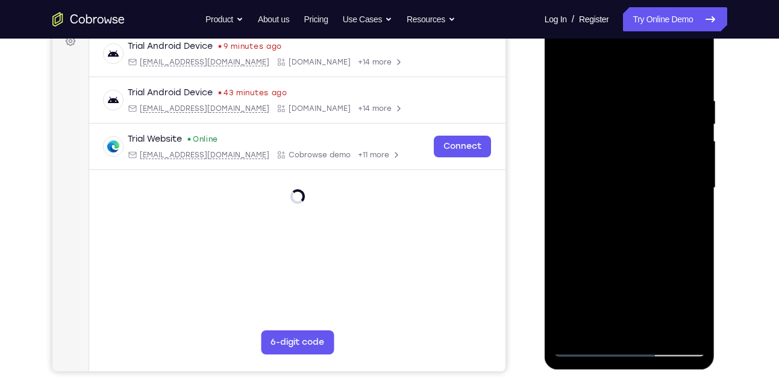
click at [685, 10] on html "Online web based iOS Simulators and Android Emulators. Run iPhone, iPad, Mobile…" at bounding box center [630, 190] width 172 height 361
drag, startPoint x: 634, startPoint y: 270, endPoint x: 639, endPoint y: -16, distance: 285.4
click at [639, 10] on html "Online web based iOS Simulators and Android Emulators. Run iPhone, iPad, Mobile…" at bounding box center [630, 190] width 172 height 361
click at [592, 322] on div at bounding box center [629, 187] width 152 height 337
click at [596, 178] on div at bounding box center [629, 187] width 152 height 337
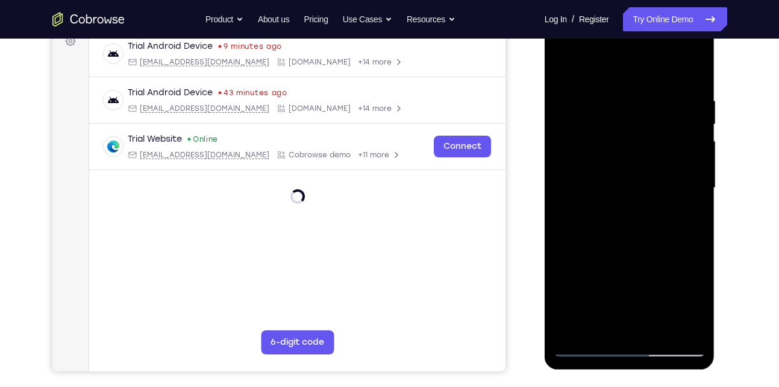
click at [680, 323] on div at bounding box center [629, 187] width 152 height 337
click at [582, 348] on div at bounding box center [629, 187] width 152 height 337
click at [608, 328] on div at bounding box center [629, 187] width 152 height 337
click at [601, 327] on div at bounding box center [629, 187] width 152 height 337
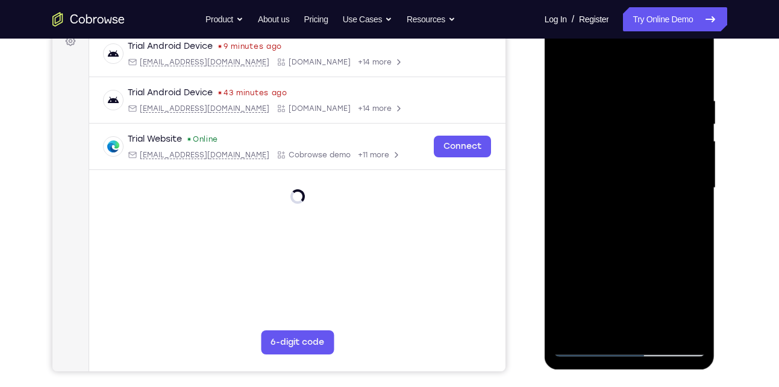
click at [633, 278] on div at bounding box center [629, 187] width 152 height 337
click at [574, 281] on div at bounding box center [629, 187] width 152 height 337
click at [669, 282] on div at bounding box center [629, 187] width 152 height 337
click at [654, 261] on div at bounding box center [629, 187] width 152 height 337
click at [650, 322] on div at bounding box center [629, 187] width 152 height 337
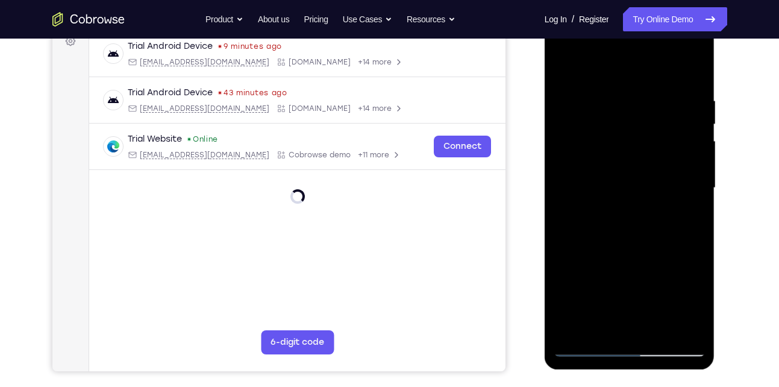
click at [644, 300] on div at bounding box center [629, 187] width 152 height 337
click at [655, 281] on div at bounding box center [629, 187] width 152 height 337
click at [694, 300] on div at bounding box center [629, 187] width 152 height 337
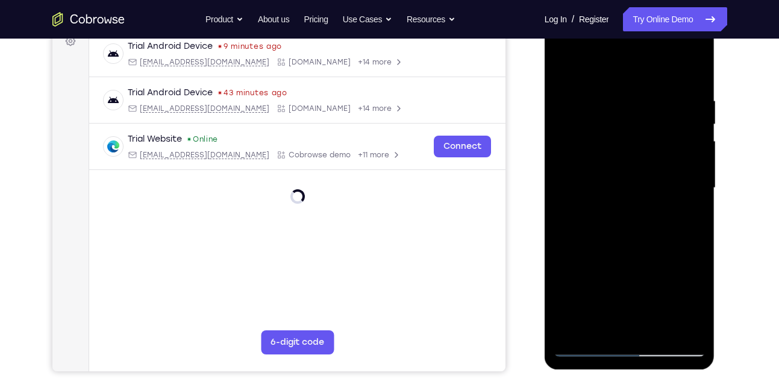
click at [694, 300] on div at bounding box center [629, 187] width 152 height 337
click at [672, 282] on div at bounding box center [629, 187] width 152 height 337
click at [654, 263] on div at bounding box center [629, 187] width 152 height 337
click at [626, 316] on div at bounding box center [629, 187] width 152 height 337
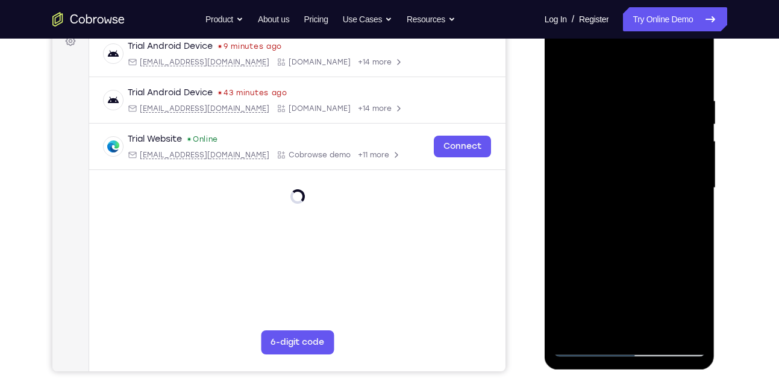
click at [637, 256] on div at bounding box center [629, 187] width 152 height 337
click at [600, 282] on div at bounding box center [629, 187] width 152 height 337
click at [680, 303] on div at bounding box center [629, 187] width 152 height 337
click at [629, 281] on div at bounding box center [629, 187] width 152 height 337
click at [617, 281] on div at bounding box center [629, 187] width 152 height 337
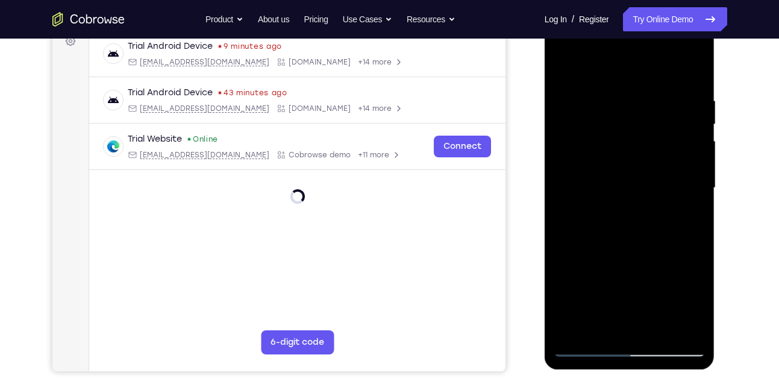
click at [617, 281] on div at bounding box center [629, 187] width 152 height 337
click at [656, 261] on div at bounding box center [629, 187] width 152 height 337
click at [667, 219] on div at bounding box center [629, 187] width 152 height 337
click at [665, 217] on div at bounding box center [629, 187] width 152 height 337
click at [698, 303] on div at bounding box center [629, 187] width 152 height 337
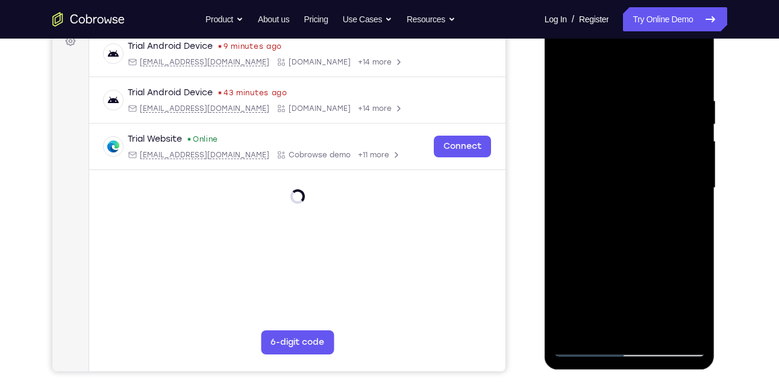
click at [642, 320] on div at bounding box center [629, 187] width 152 height 337
click at [685, 219] on div at bounding box center [629, 187] width 152 height 337
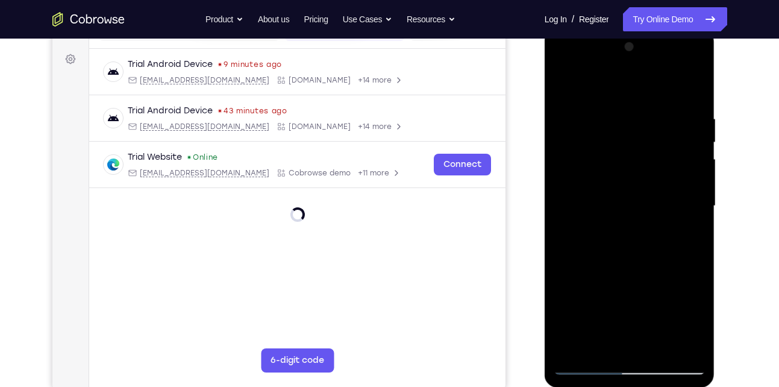
scroll to position [165, 0]
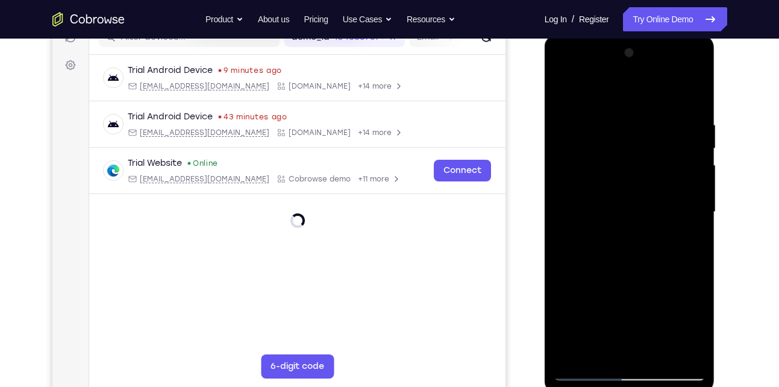
click at [563, 93] on div at bounding box center [629, 211] width 152 height 337
click at [597, 190] on div at bounding box center [629, 211] width 152 height 337
click at [604, 344] on div at bounding box center [629, 211] width 152 height 337
click at [638, 282] on div at bounding box center [629, 211] width 152 height 337
click at [604, 303] on div at bounding box center [629, 211] width 152 height 337
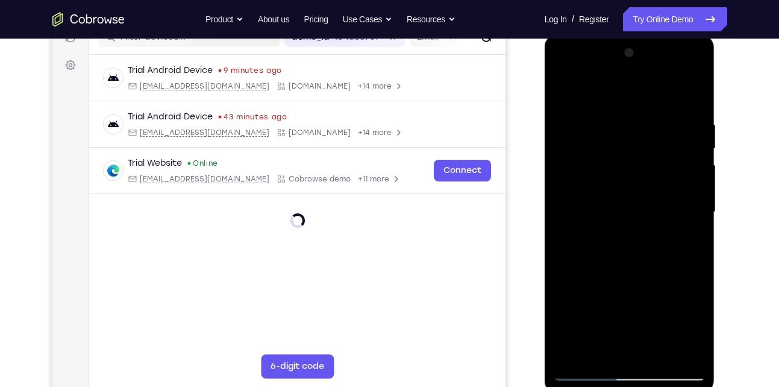
click at [590, 264] on div at bounding box center [629, 211] width 152 height 337
click at [630, 303] on div at bounding box center [629, 211] width 152 height 337
click at [597, 307] on div at bounding box center [629, 211] width 152 height 337
click at [605, 329] on div at bounding box center [629, 211] width 152 height 337
click at [629, 305] on div at bounding box center [629, 211] width 152 height 337
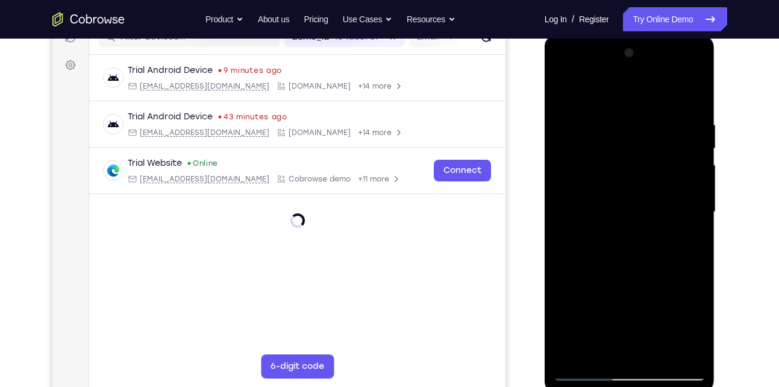
click at [628, 263] on div at bounding box center [629, 211] width 152 height 337
click at [682, 241] on div at bounding box center [629, 211] width 152 height 337
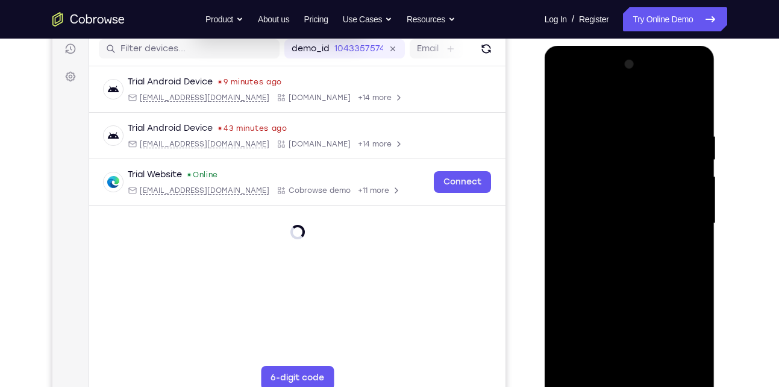
scroll to position [152, 0]
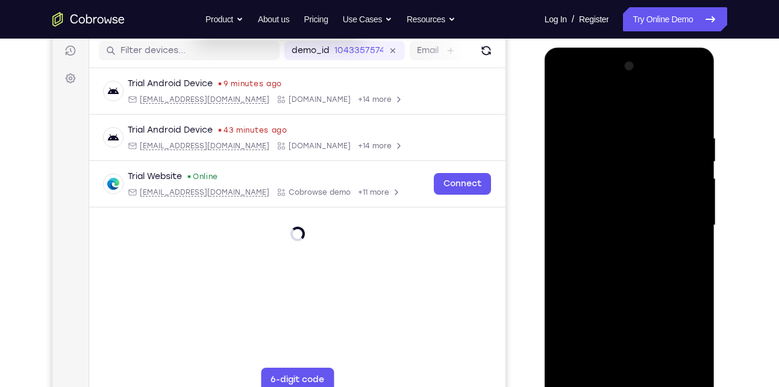
click at [565, 104] on div at bounding box center [629, 225] width 152 height 337
click at [564, 105] on div at bounding box center [629, 225] width 152 height 337
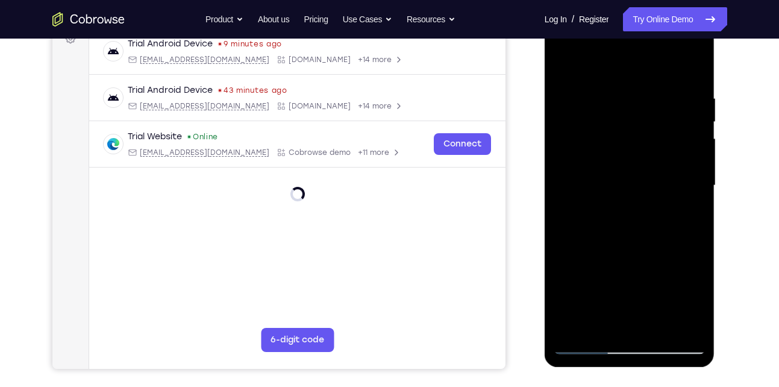
scroll to position [193, 0]
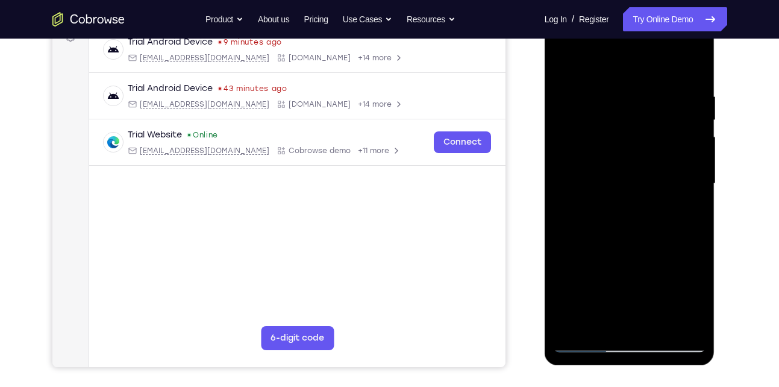
drag, startPoint x: 611, startPoint y: 179, endPoint x: 632, endPoint y: 353, distance: 174.6
click at [632, 353] on div at bounding box center [629, 185] width 170 height 359
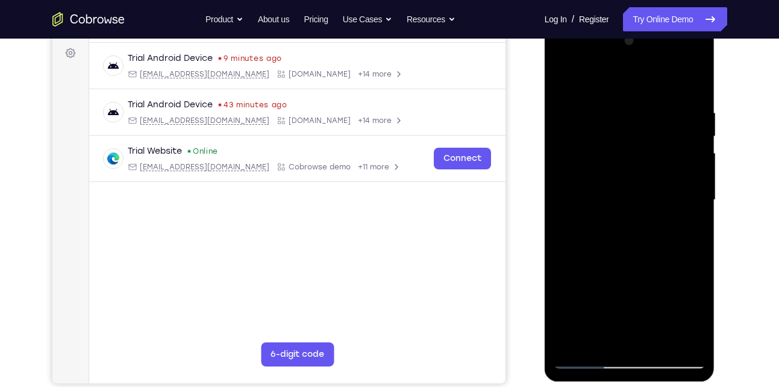
scroll to position [180, 0]
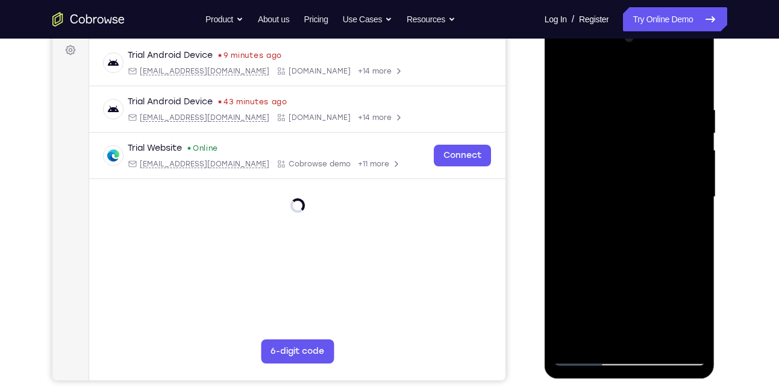
drag, startPoint x: 635, startPoint y: 236, endPoint x: 652, endPoint y: 33, distance: 203.6
click at [652, 33] on div at bounding box center [629, 196] width 152 height 337
drag, startPoint x: 657, startPoint y: 197, endPoint x: 660, endPoint y: -14, distance: 212.0
click at [660, 19] on html "Online web based iOS Simulators and Android Emulators. Run iPhone, iPad, Mobile…" at bounding box center [630, 199] width 172 height 361
drag, startPoint x: 620, startPoint y: 253, endPoint x: 634, endPoint y: 25, distance: 229.3
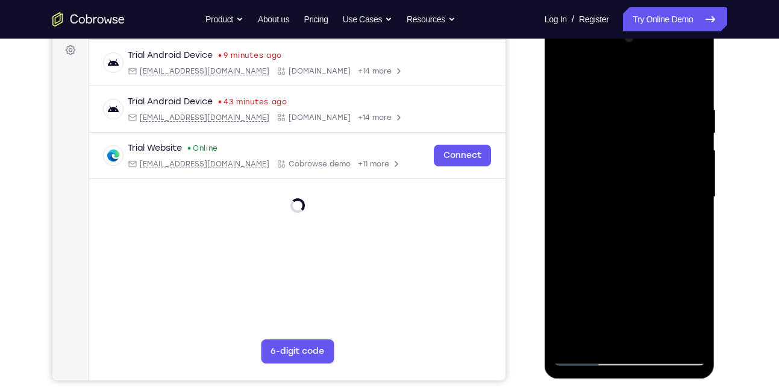
click at [634, 25] on div at bounding box center [629, 198] width 170 height 359
drag, startPoint x: 656, startPoint y: 244, endPoint x: 672, endPoint y: 84, distance: 160.9
click at [672, 84] on div at bounding box center [629, 196] width 152 height 337
click at [694, 197] on div at bounding box center [629, 196] width 152 height 337
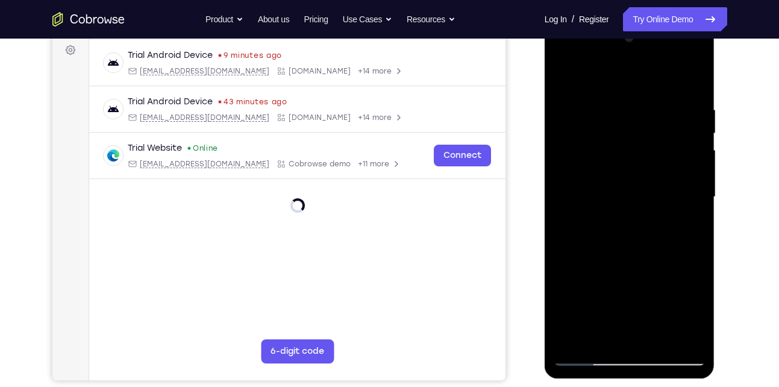
click at [694, 197] on div at bounding box center [629, 196] width 152 height 337
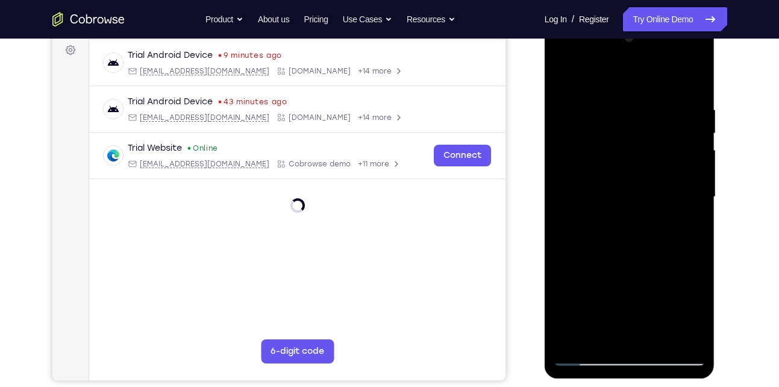
click at [694, 197] on div at bounding box center [629, 196] width 152 height 337
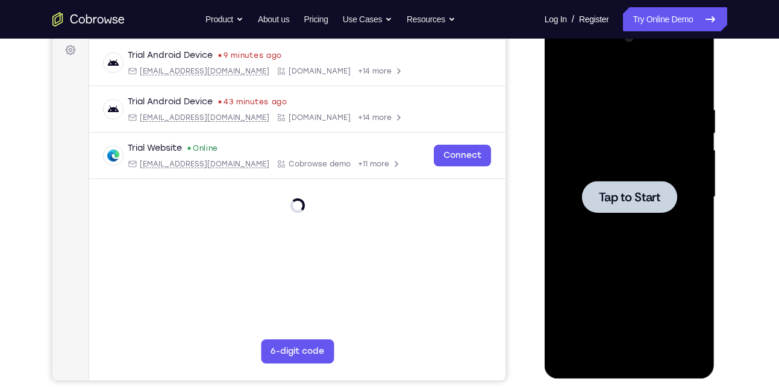
click at [632, 207] on div at bounding box center [629, 197] width 95 height 32
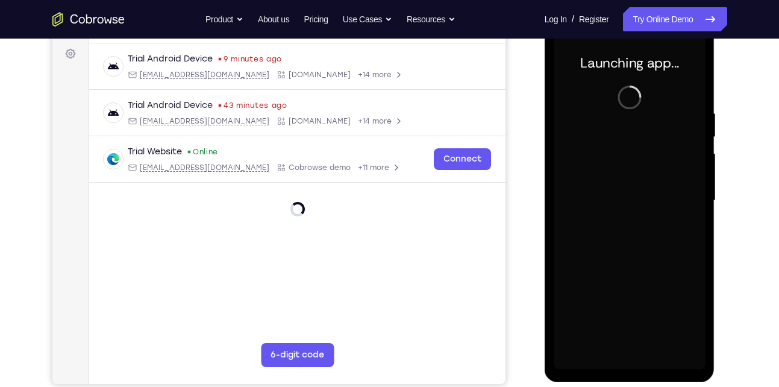
scroll to position [176, 0]
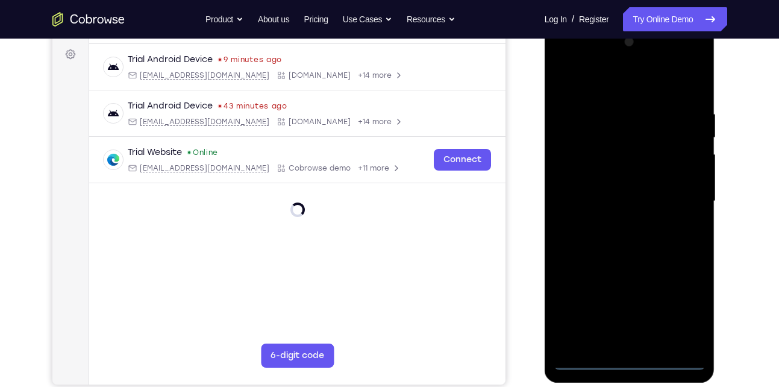
click at [630, 358] on div at bounding box center [629, 201] width 152 height 337
click at [682, 314] on div at bounding box center [629, 201] width 152 height 337
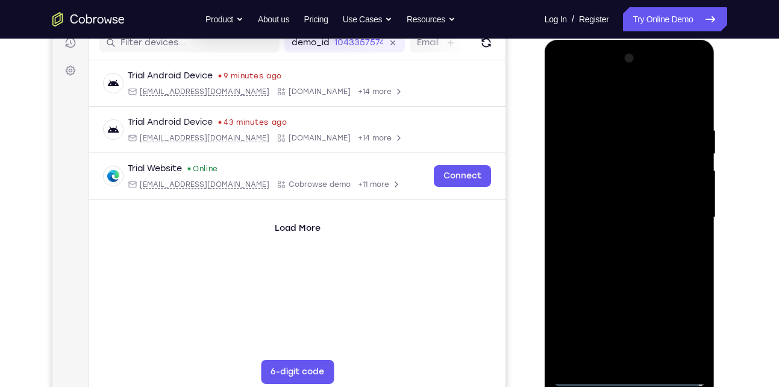
scroll to position [159, 0]
click at [605, 94] on div at bounding box center [629, 217] width 152 height 337
click at [683, 221] on div at bounding box center [629, 217] width 152 height 337
click at [612, 238] on div at bounding box center [629, 217] width 152 height 337
click at [594, 210] on div at bounding box center [629, 217] width 152 height 337
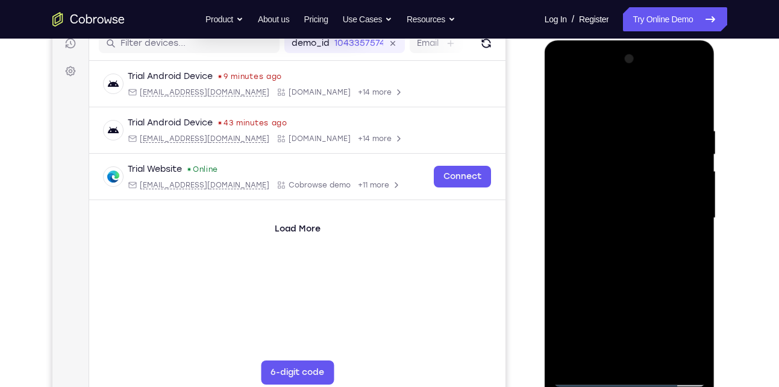
click at [585, 196] on div at bounding box center [629, 217] width 152 height 337
click at [603, 223] on div at bounding box center [629, 217] width 152 height 337
click at [604, 260] on div at bounding box center [629, 217] width 152 height 337
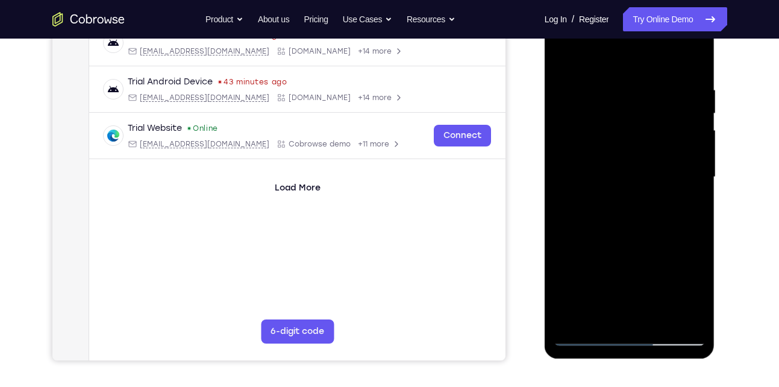
scroll to position [200, 0]
click at [627, 210] on div at bounding box center [629, 176] width 152 height 337
click at [688, 193] on div at bounding box center [629, 176] width 152 height 337
click at [605, 175] on div at bounding box center [629, 176] width 152 height 337
click at [584, 220] on div at bounding box center [629, 176] width 152 height 337
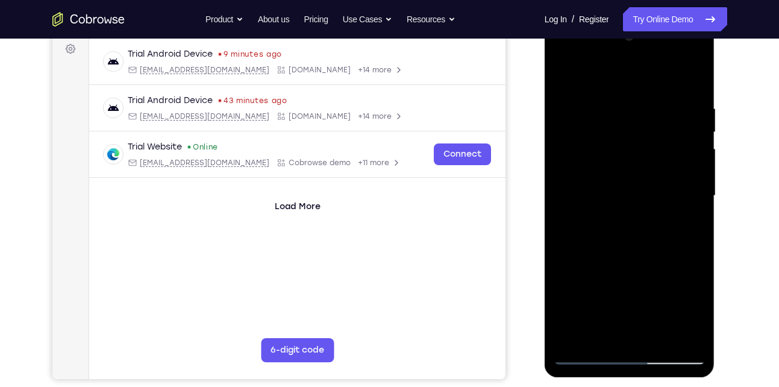
scroll to position [181, 0]
click at [611, 249] on div at bounding box center [629, 196] width 152 height 337
drag, startPoint x: 611, startPoint y: 249, endPoint x: 648, endPoint y: 77, distance: 176.3
click at [648, 77] on div at bounding box center [629, 196] width 152 height 337
drag, startPoint x: 655, startPoint y: 302, endPoint x: 632, endPoint y: 90, distance: 212.6
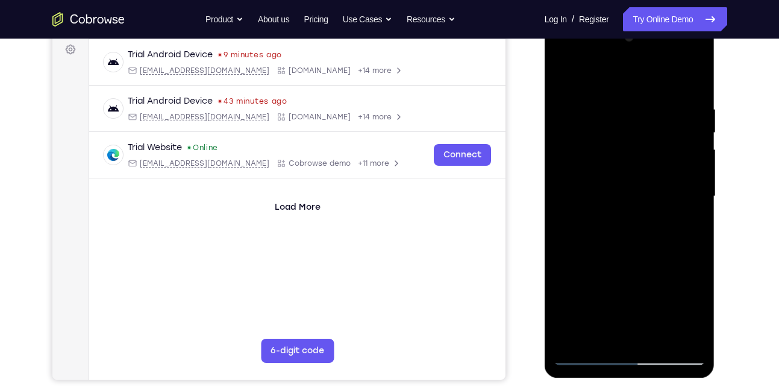
click at [632, 90] on div at bounding box center [629, 196] width 152 height 337
click at [656, 337] on div at bounding box center [629, 196] width 152 height 337
click at [632, 256] on div at bounding box center [629, 196] width 152 height 337
click at [589, 352] on div at bounding box center [629, 196] width 152 height 337
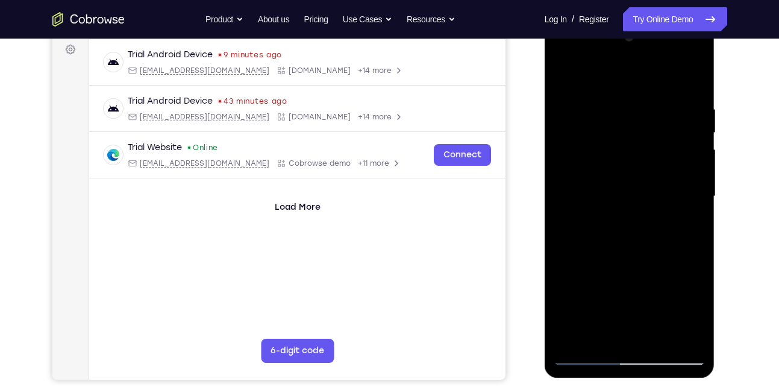
click at [589, 352] on div at bounding box center [629, 196] width 152 height 337
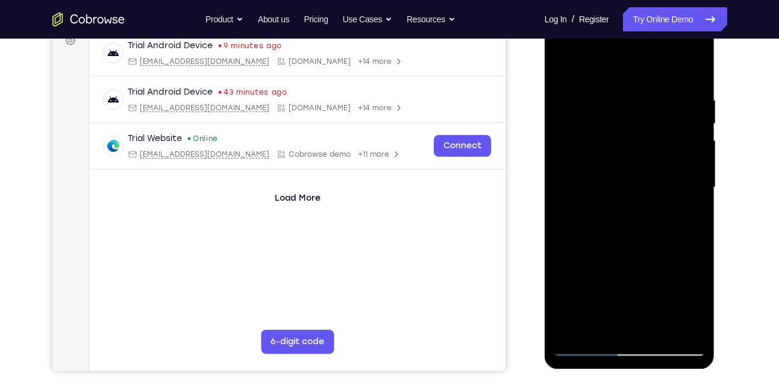
scroll to position [190, 0]
click at [565, 66] on div at bounding box center [629, 186] width 152 height 337
drag, startPoint x: 605, startPoint y: 237, endPoint x: 640, endPoint y: 391, distance: 158.8
click at [640, 370] on html "Online web based iOS Simulators and Android Emulators. Run iPhone, iPad, Mobile…" at bounding box center [630, 189] width 172 height 361
drag, startPoint x: 646, startPoint y: 182, endPoint x: 686, endPoint y: 397, distance: 218.6
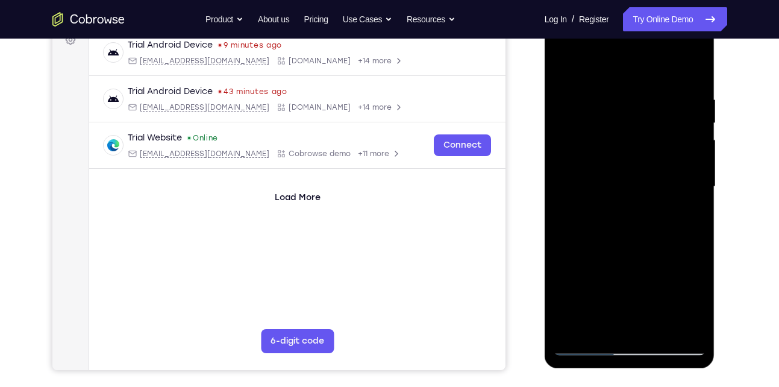
click at [686, 370] on html "Online web based iOS Simulators and Android Emulators. Run iPhone, iPad, Mobile…" at bounding box center [630, 189] width 172 height 361
drag, startPoint x: 615, startPoint y: 140, endPoint x: 631, endPoint y: 351, distance: 212.0
click at [631, 351] on div at bounding box center [629, 186] width 152 height 337
drag, startPoint x: 602, startPoint y: 273, endPoint x: 617, endPoint y: 115, distance: 159.1
click at [617, 115] on div at bounding box center [629, 186] width 152 height 337
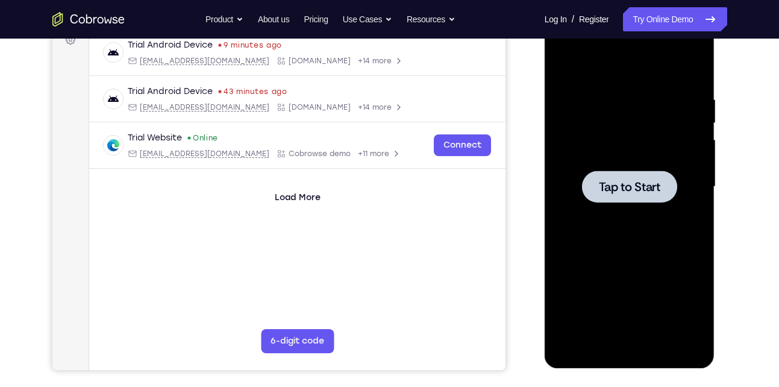
click at [617, 176] on div at bounding box center [629, 186] width 95 height 32
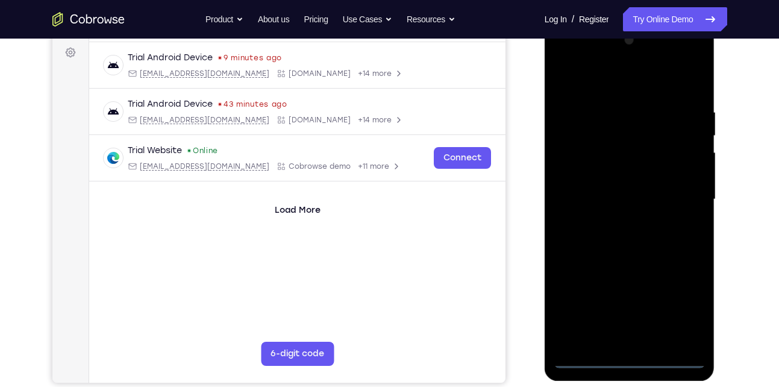
scroll to position [178, 0]
click at [624, 358] on div at bounding box center [629, 198] width 152 height 337
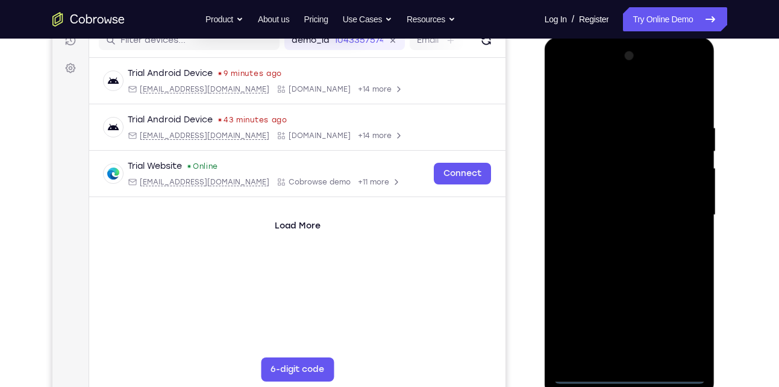
scroll to position [166, 0]
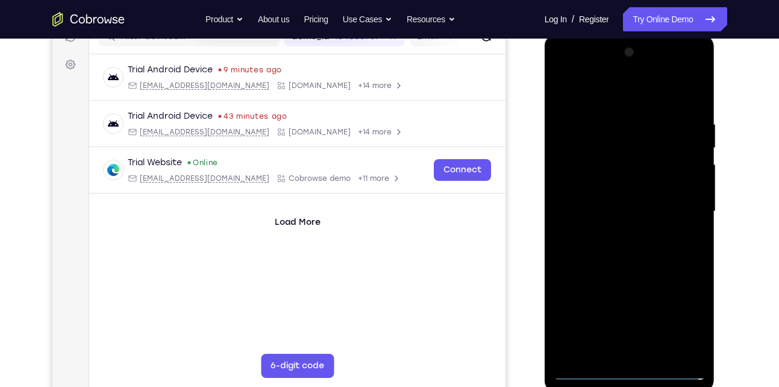
click at [680, 320] on div at bounding box center [629, 211] width 152 height 337
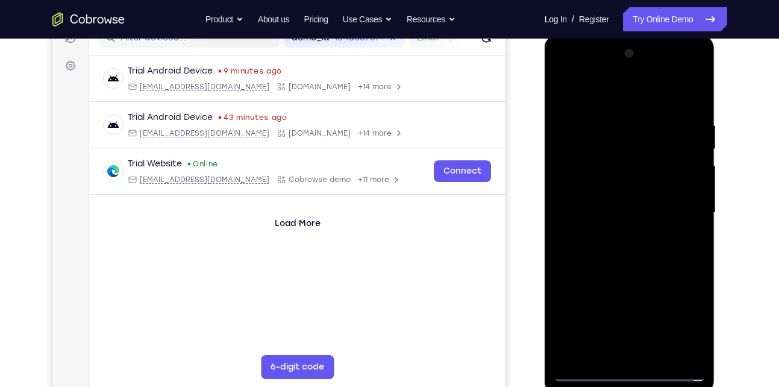
click at [630, 95] on div at bounding box center [629, 212] width 152 height 337
click at [684, 208] on div at bounding box center [629, 212] width 152 height 337
click at [616, 234] on div at bounding box center [629, 212] width 152 height 337
click at [614, 195] on div at bounding box center [629, 212] width 152 height 337
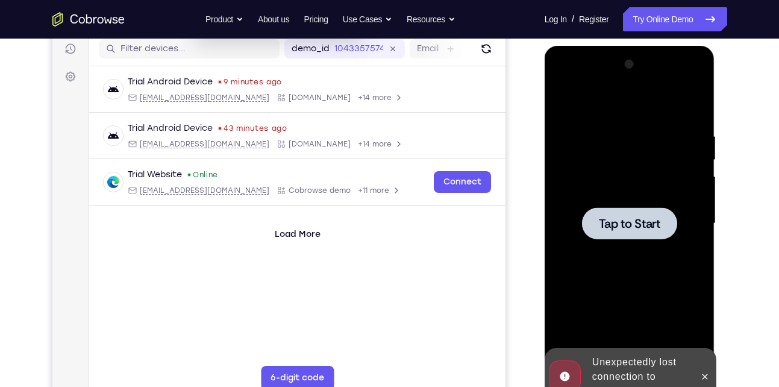
scroll to position [153, 0]
